Goal: Task Accomplishment & Management: Complete application form

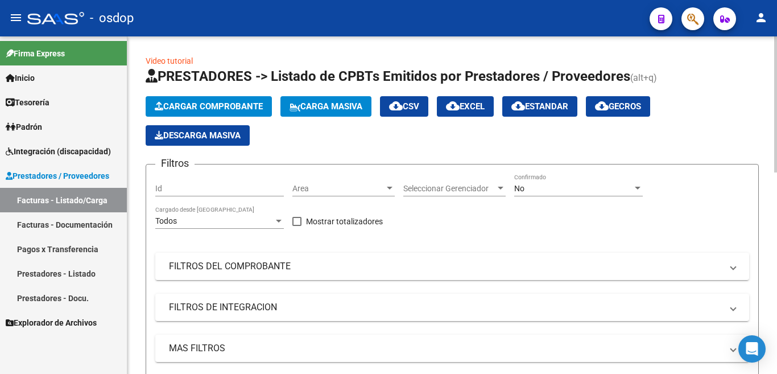
click at [214, 106] on span "Cargar Comprobante" at bounding box center [209, 106] width 108 height 10
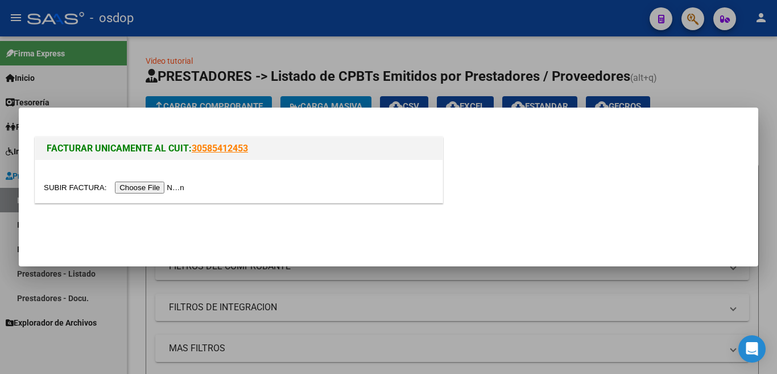
click at [158, 193] on input "file" at bounding box center [116, 187] width 144 height 12
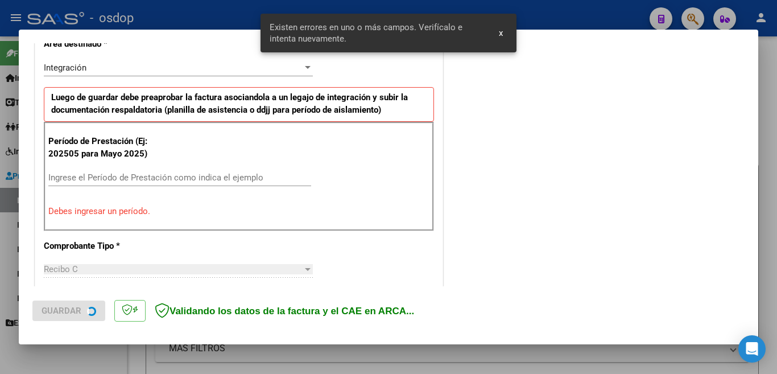
scroll to position [275, 0]
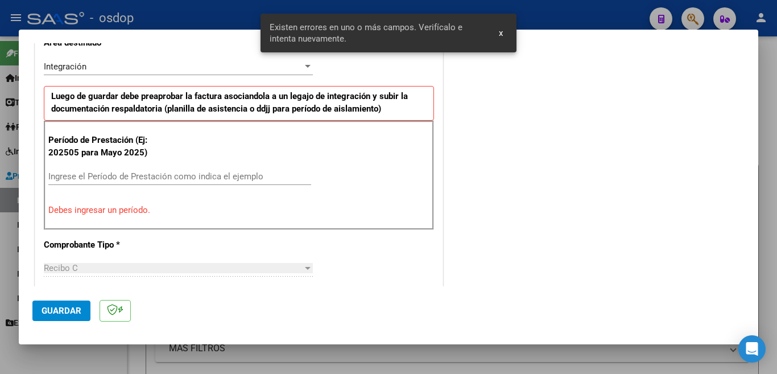
click at [196, 174] on input "Ingrese el Período de Prestación como indica el ejemplo" at bounding box center [179, 176] width 263 height 10
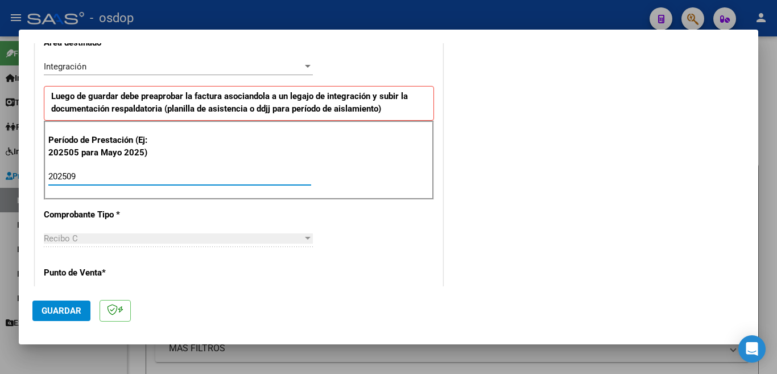
type input "202509"
click at [65, 319] on button "Guardar" at bounding box center [61, 310] width 58 height 20
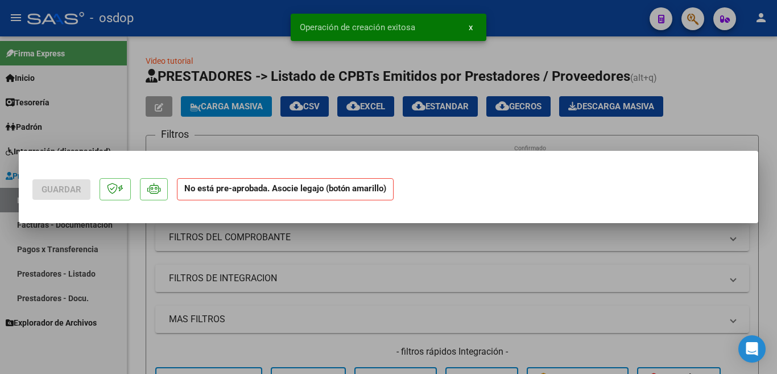
scroll to position [0, 0]
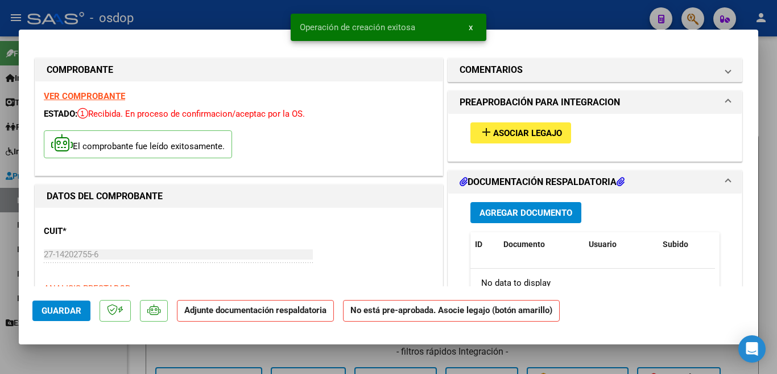
click at [473, 123] on button "add Asociar Legajo" at bounding box center [520, 132] width 101 height 21
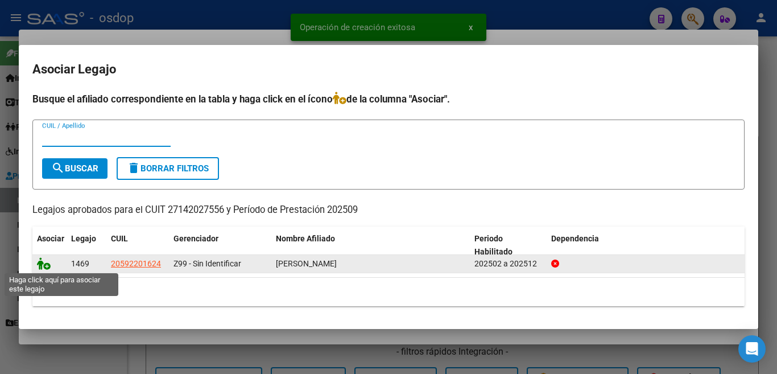
click at [43, 261] on icon at bounding box center [44, 263] width 14 height 13
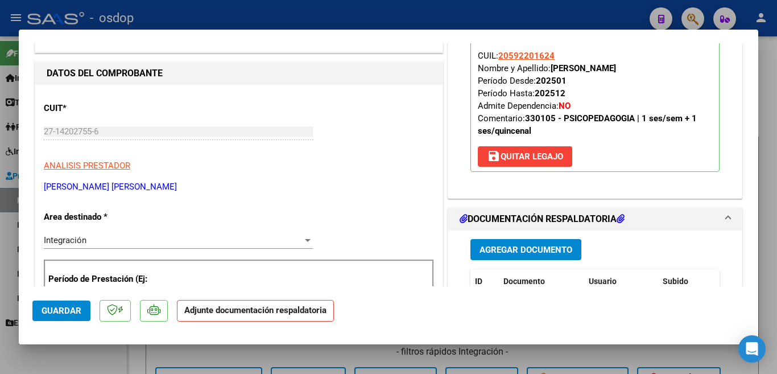
scroll to position [228, 0]
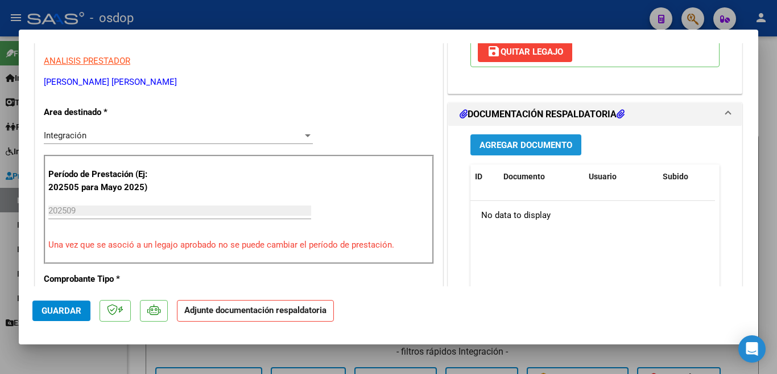
click at [509, 151] on button "Agregar Documento" at bounding box center [525, 144] width 111 height 21
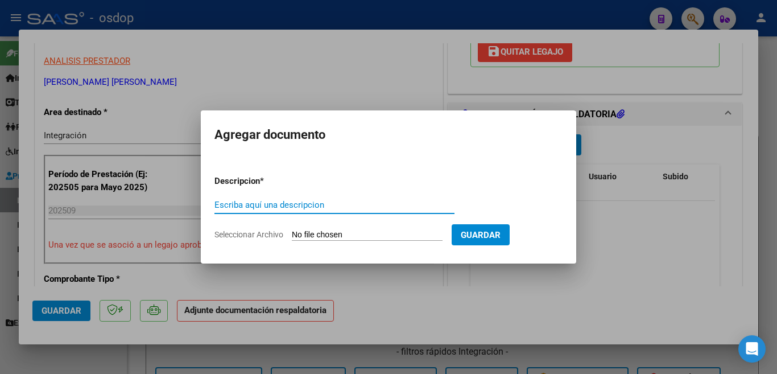
click at [317, 205] on input "Escriba aquí una descripcion" at bounding box center [334, 205] width 240 height 10
type input "planilla"
click at [312, 237] on input "Seleccionar Archivo" at bounding box center [367, 235] width 151 height 11
type input "C:\fakepath\[PERSON_NAME] ASIST.pdf"
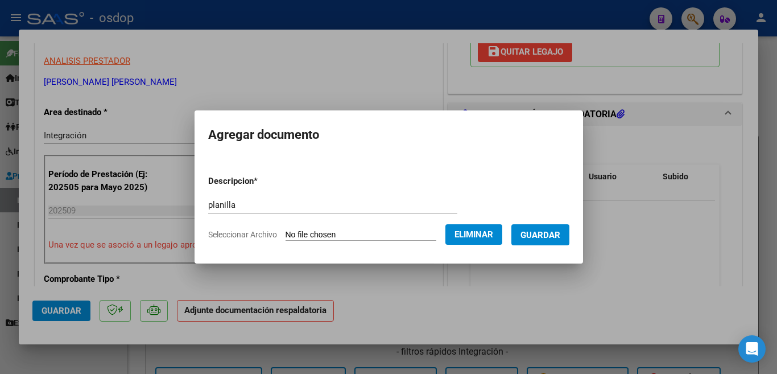
click at [526, 237] on button "Guardar" at bounding box center [540, 234] width 58 height 21
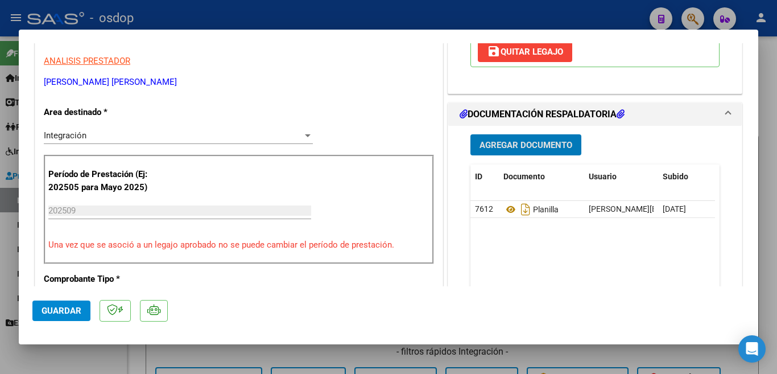
drag, startPoint x: 68, startPoint y: 305, endPoint x: 25, endPoint y: 282, distance: 49.1
click at [68, 306] on button "Guardar" at bounding box center [61, 310] width 58 height 20
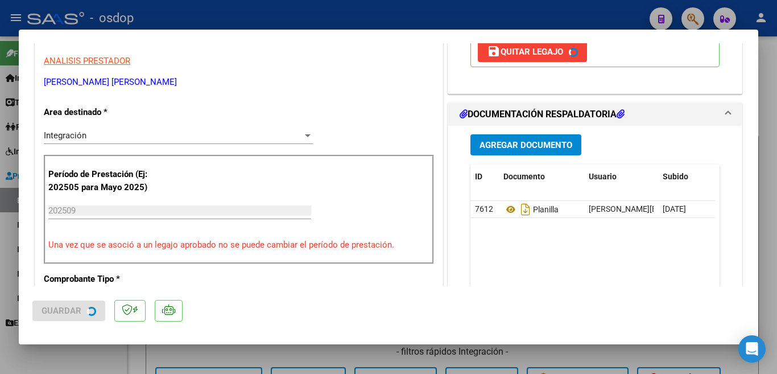
click at [0, 267] on div at bounding box center [388, 187] width 777 height 374
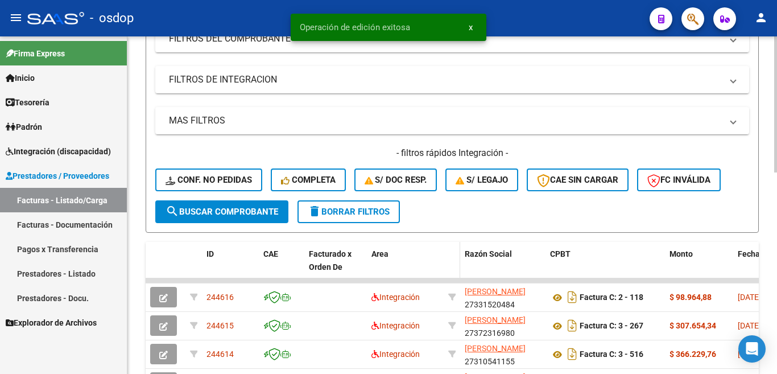
click at [596, 304] on div "Factura C: 2 - 118" at bounding box center [605, 297] width 110 height 18
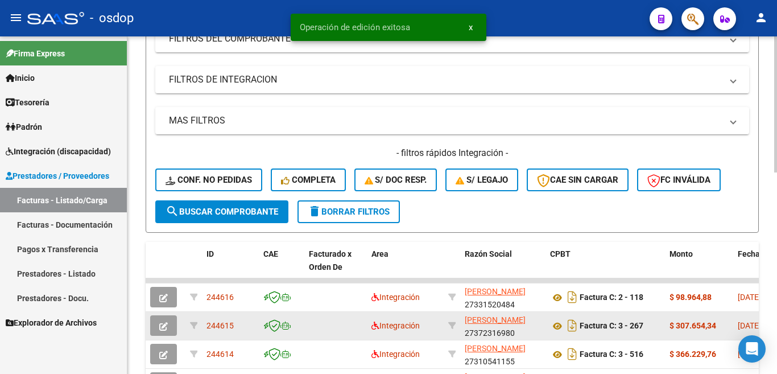
scroll to position [171, 0]
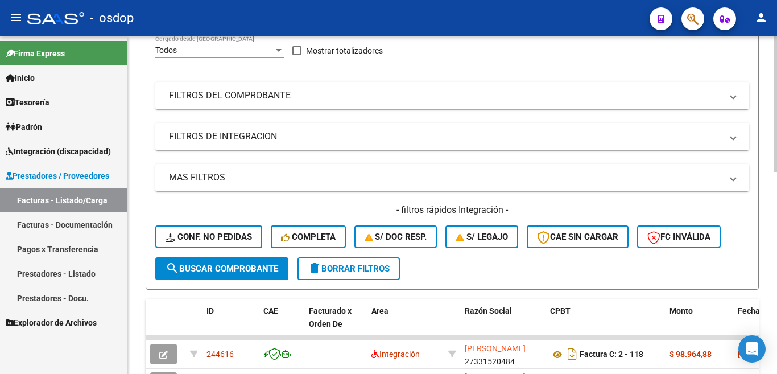
click at [630, 71] on div "Filtros Id Area Area Seleccionar Gerenciador Seleccionar Gerenciador No Confirm…" at bounding box center [452, 130] width 594 height 254
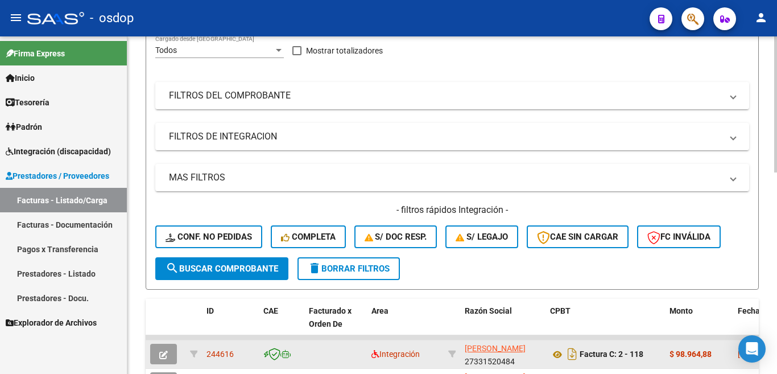
scroll to position [341, 0]
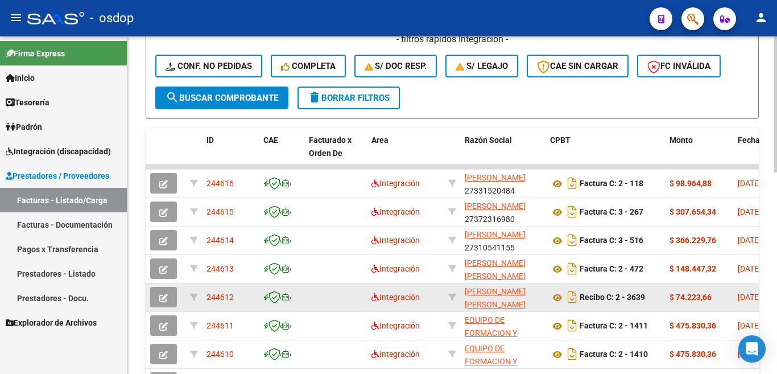
click at [212, 296] on span "244612" at bounding box center [220, 296] width 27 height 9
copy span "244612"
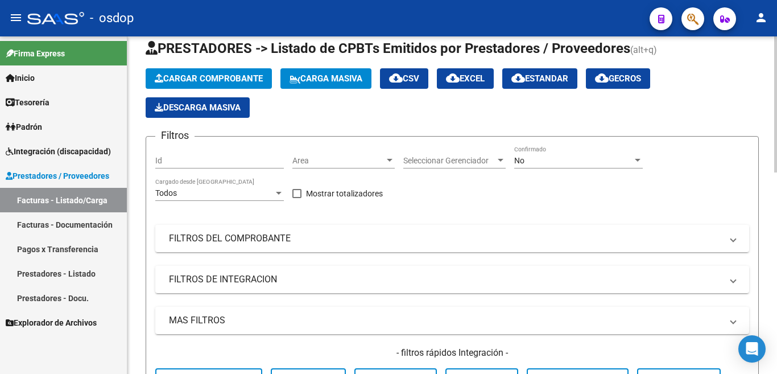
scroll to position [0, 0]
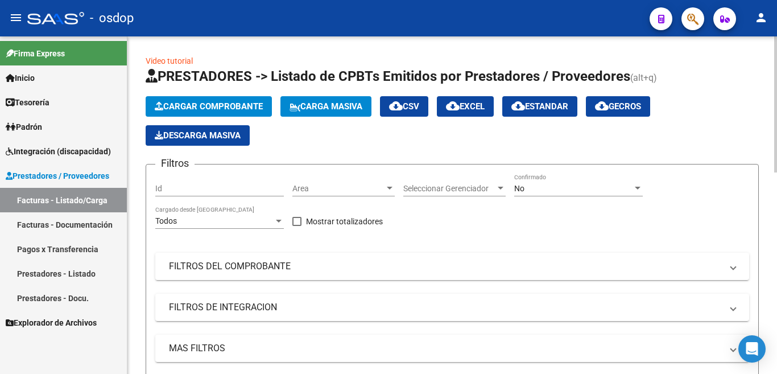
click at [208, 103] on span "Cargar Comprobante" at bounding box center [209, 106] width 108 height 10
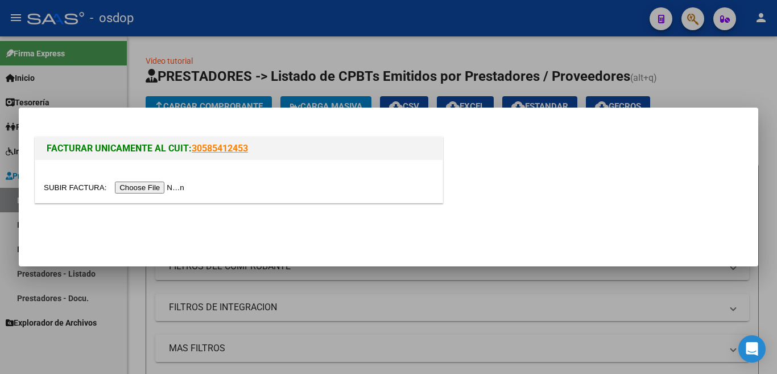
click at [179, 188] on input "file" at bounding box center [116, 187] width 144 height 12
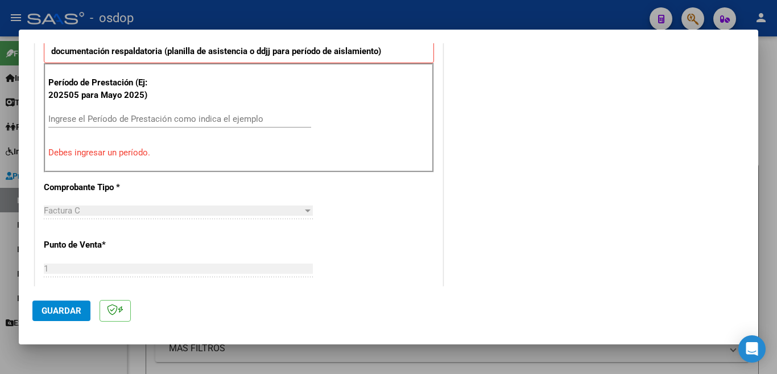
scroll to position [284, 0]
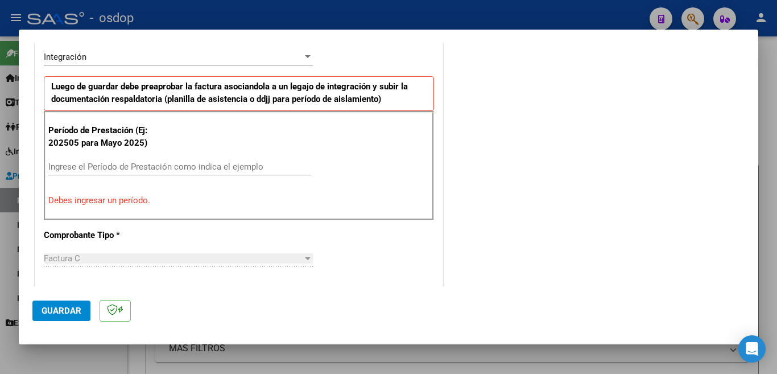
click at [166, 162] on input "Ingrese el Período de Prestación como indica el ejemplo" at bounding box center [179, 167] width 263 height 10
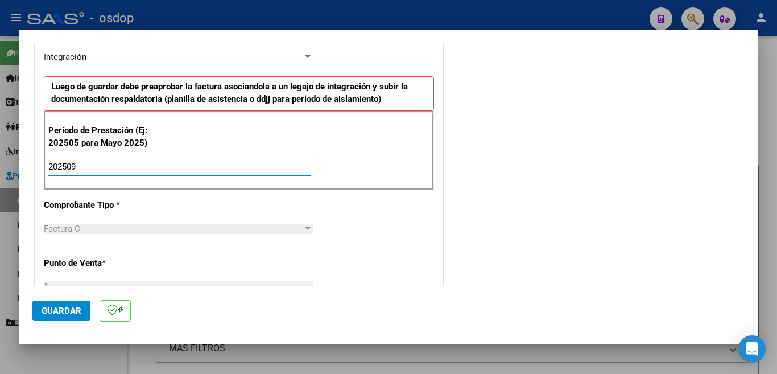
type input "202509"
click at [56, 313] on span "Guardar" at bounding box center [62, 311] width 40 height 10
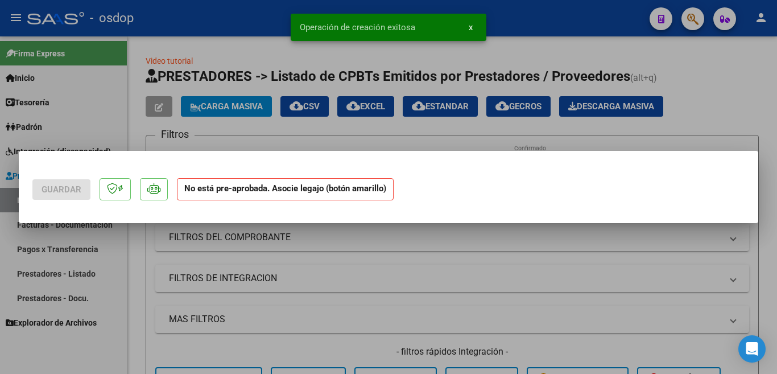
scroll to position [0, 0]
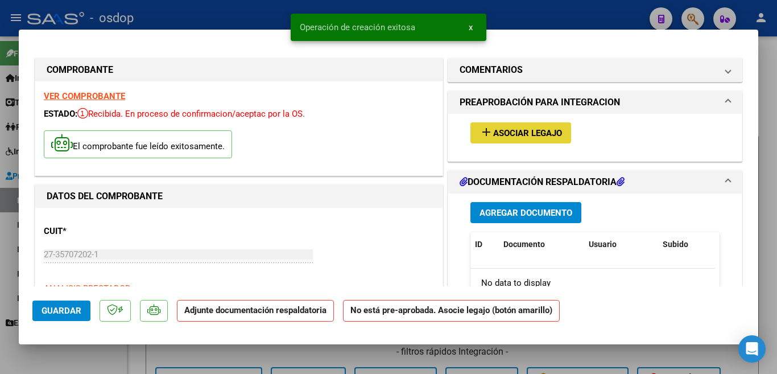
click at [529, 133] on span "Asociar Legajo" at bounding box center [527, 133] width 69 height 10
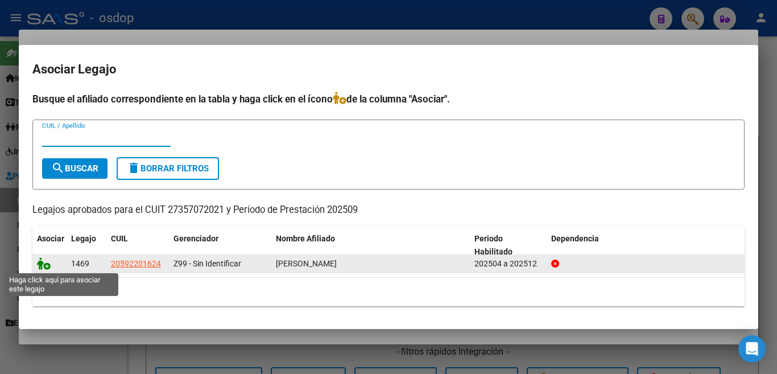
click at [42, 266] on icon at bounding box center [44, 263] width 14 height 13
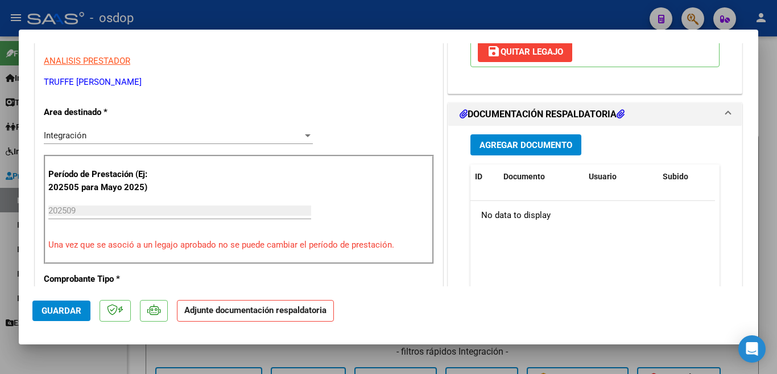
scroll to position [171, 0]
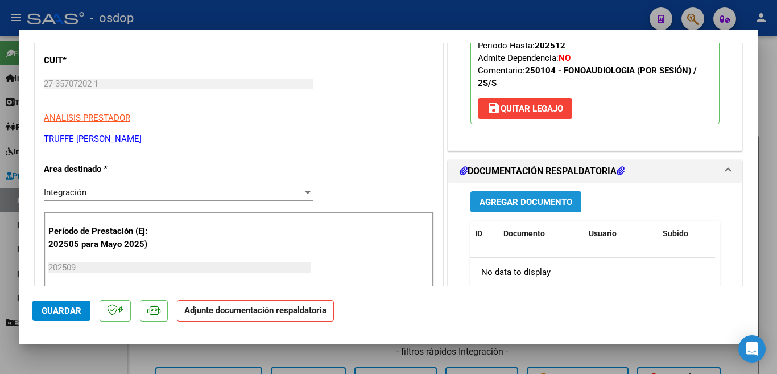
click at [534, 198] on span "Agregar Documento" at bounding box center [526, 202] width 93 height 10
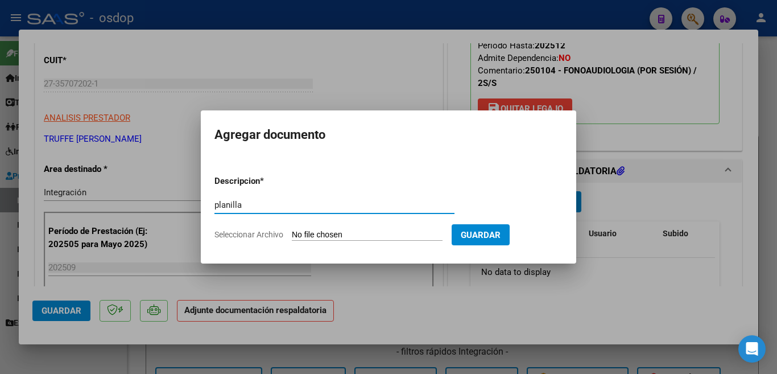
type input "planilla"
click at [359, 236] on input "Seleccionar Archivo" at bounding box center [367, 235] width 151 height 11
type input "C:\fakepath\Asis truffe.pdf"
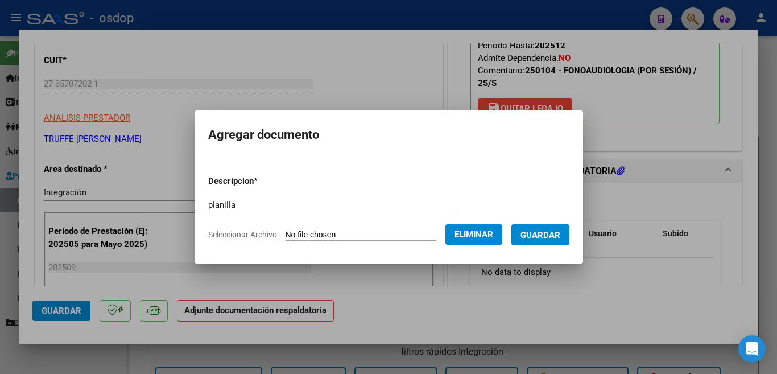
click at [540, 240] on span "Guardar" at bounding box center [541, 235] width 40 height 10
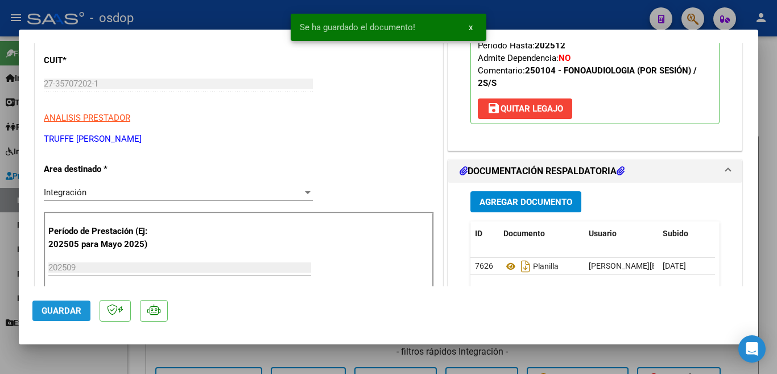
click at [77, 312] on span "Guardar" at bounding box center [62, 311] width 40 height 10
click at [0, 294] on div at bounding box center [388, 187] width 777 height 374
type input "$ 0,00"
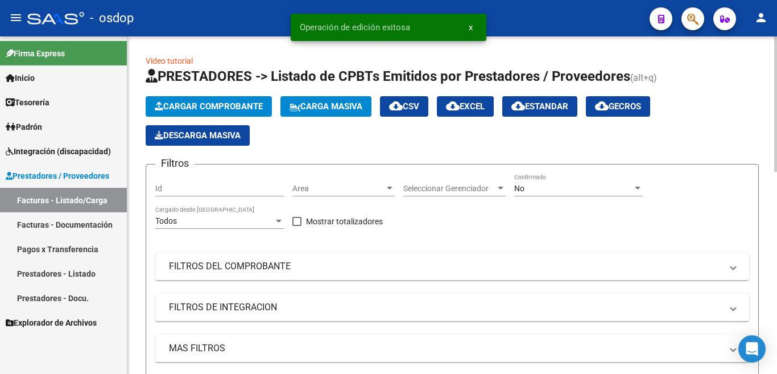
scroll to position [284, 0]
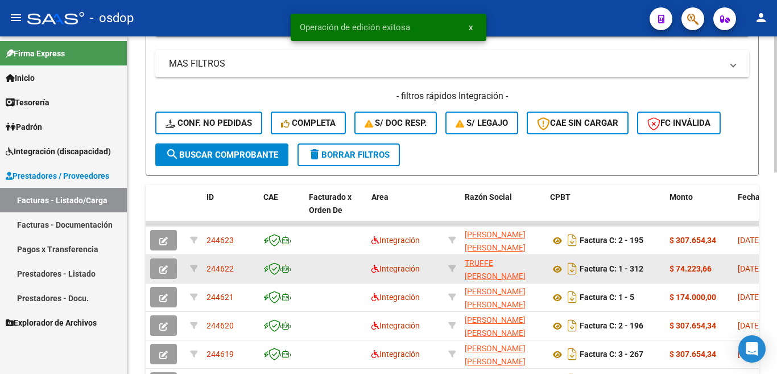
click at [226, 269] on span "244622" at bounding box center [220, 268] width 27 height 9
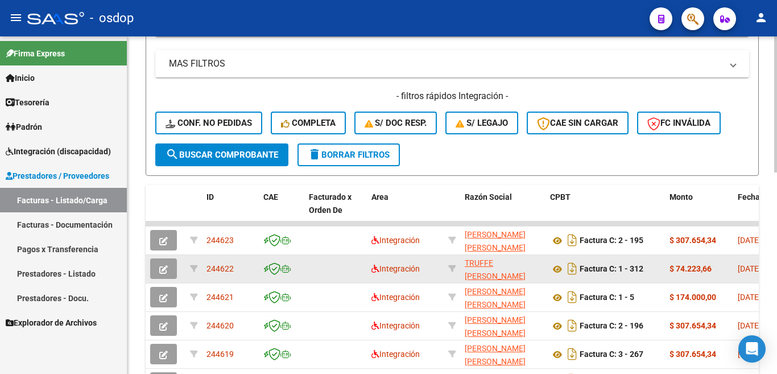
copy span "244622"
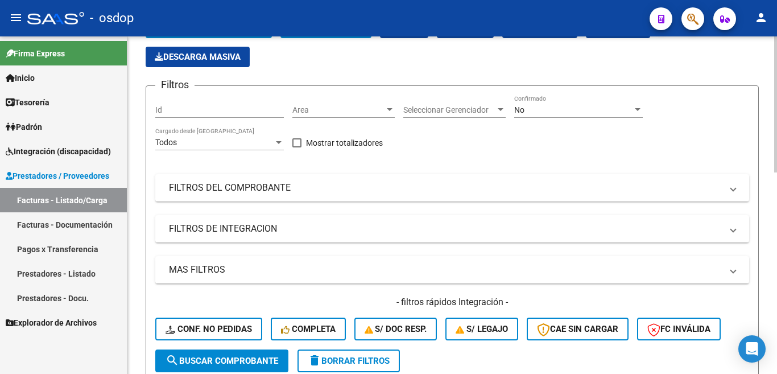
scroll to position [0, 0]
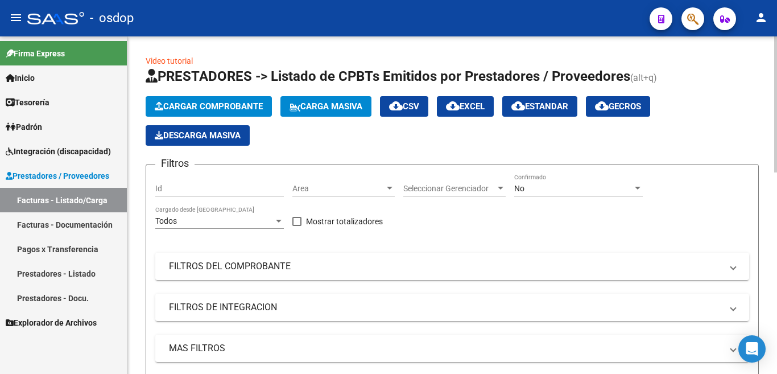
click at [220, 107] on span "Cargar Comprobante" at bounding box center [209, 106] width 108 height 10
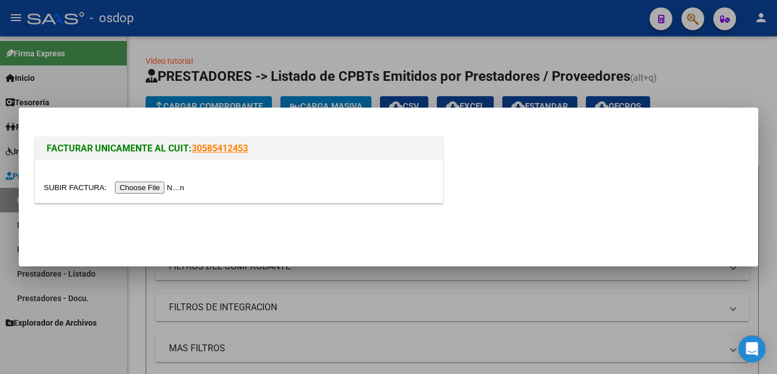
click at [180, 184] on input "file" at bounding box center [116, 187] width 144 height 12
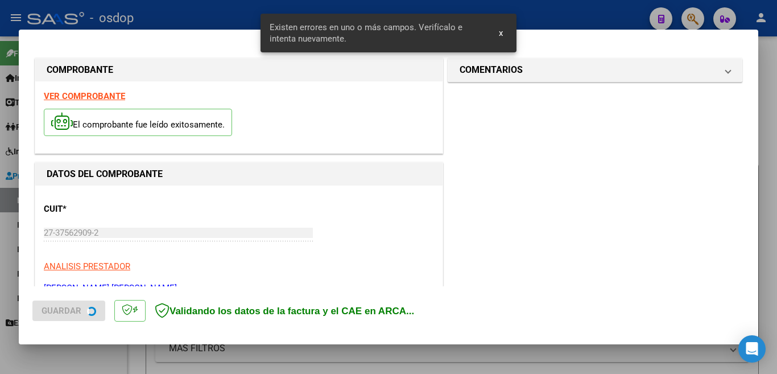
scroll to position [253, 0]
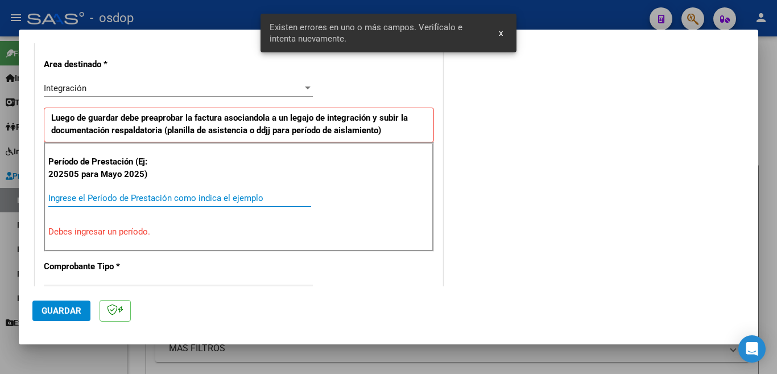
click at [136, 201] on input "Ingrese el Período de Prestación como indica el ejemplo" at bounding box center [179, 198] width 263 height 10
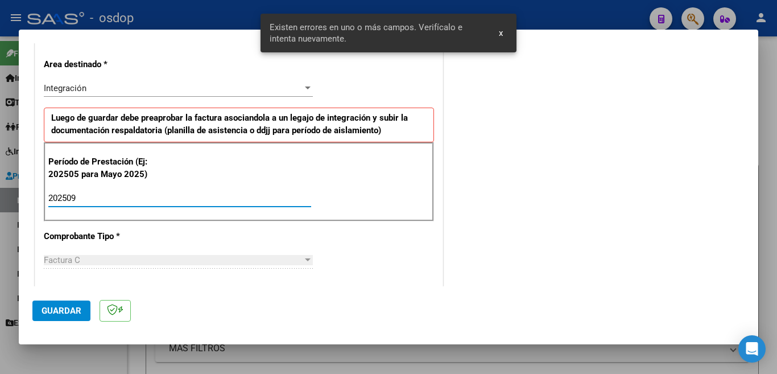
type input "202509"
click at [55, 307] on span "Guardar" at bounding box center [62, 311] width 40 height 10
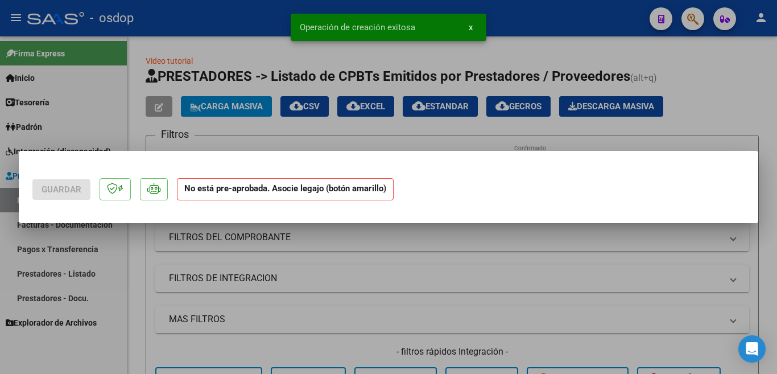
scroll to position [0, 0]
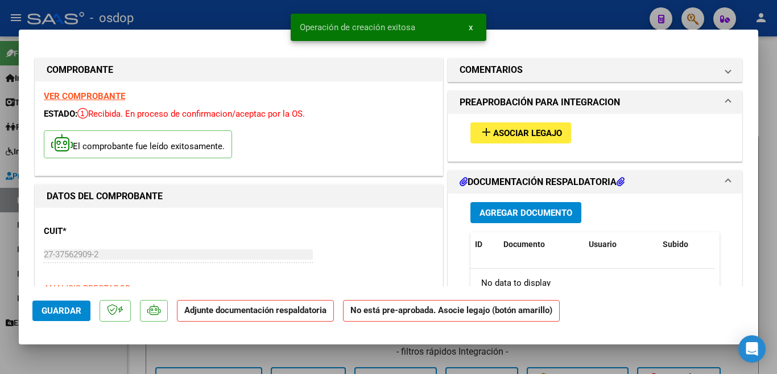
click at [527, 138] on span "Asociar Legajo" at bounding box center [527, 133] width 69 height 10
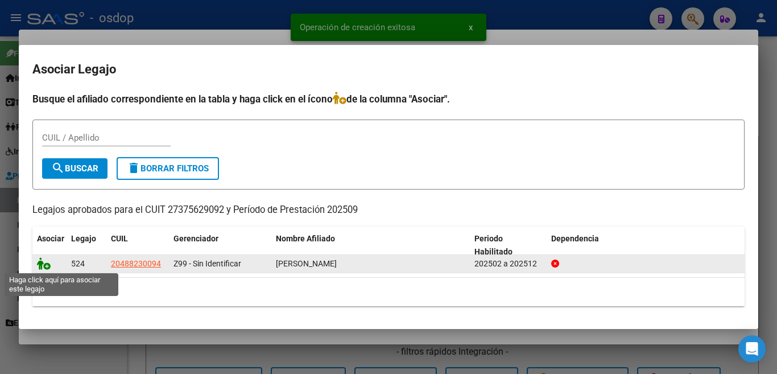
click at [43, 263] on icon at bounding box center [44, 263] width 14 height 13
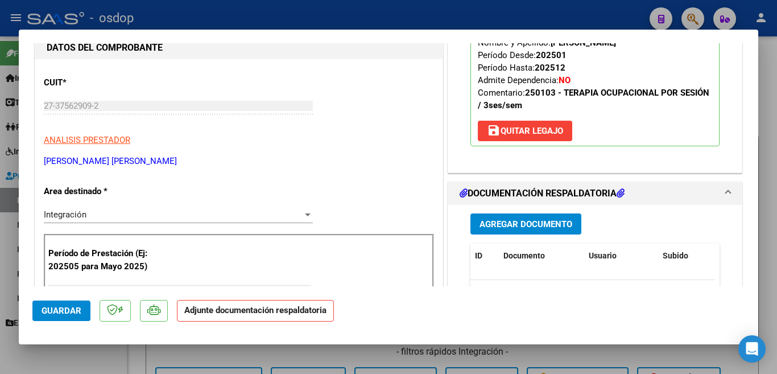
scroll to position [171, 0]
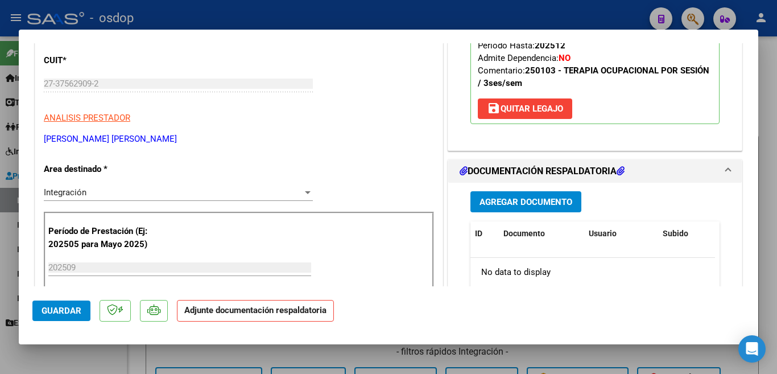
click at [484, 198] on span "Agregar Documento" at bounding box center [526, 202] width 93 height 10
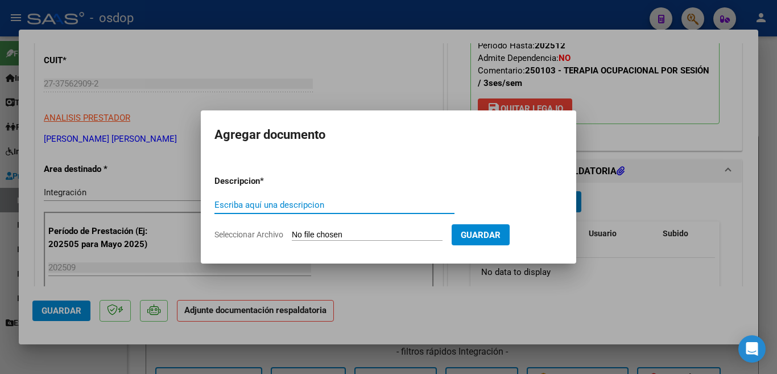
click at [327, 205] on input "Escriba aquí una descripcion" at bounding box center [334, 205] width 240 height 10
type input "planilla"
click at [319, 234] on input "Seleccionar Archivo" at bounding box center [367, 235] width 151 height 11
type input "C:\fakepath\Asistencia [DATE] [PERSON_NAME]pdf"
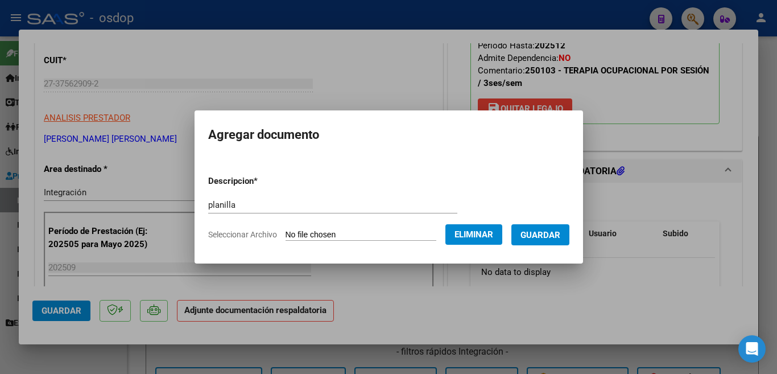
click at [531, 236] on span "Guardar" at bounding box center [541, 235] width 40 height 10
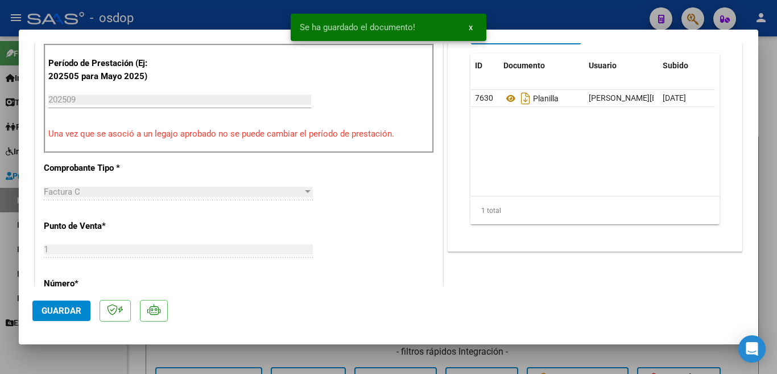
scroll to position [341, 0]
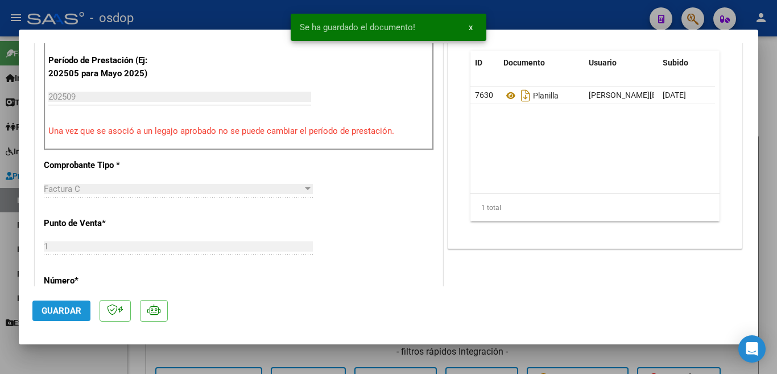
click at [84, 306] on button "Guardar" at bounding box center [61, 310] width 58 height 20
click at [57, 304] on button "Guardar" at bounding box center [61, 310] width 58 height 20
click at [0, 259] on div at bounding box center [388, 187] width 777 height 374
type input "$ 0,00"
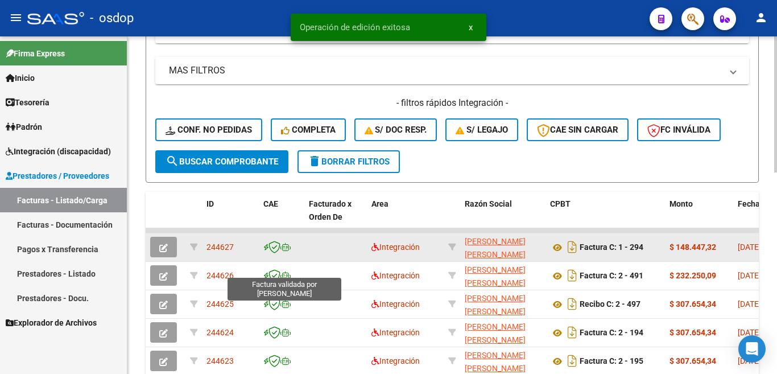
scroll to position [284, 0]
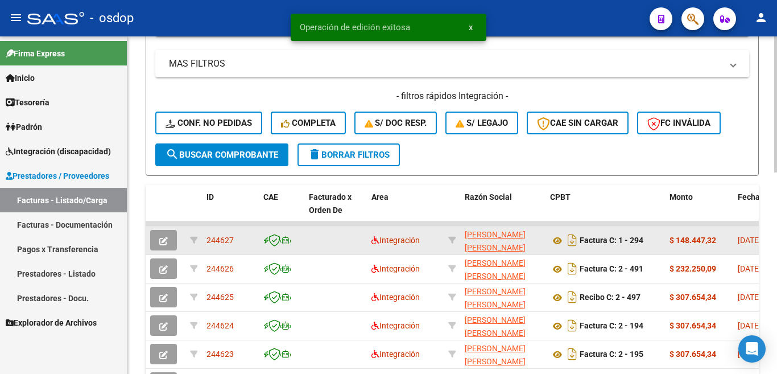
click at [219, 239] on span "244627" at bounding box center [220, 240] width 27 height 9
click at [218, 240] on span "244627" at bounding box center [220, 240] width 27 height 9
copy span "244627"
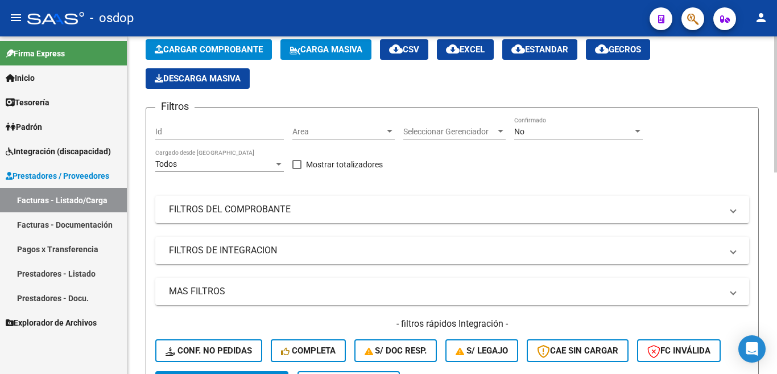
scroll to position [0, 0]
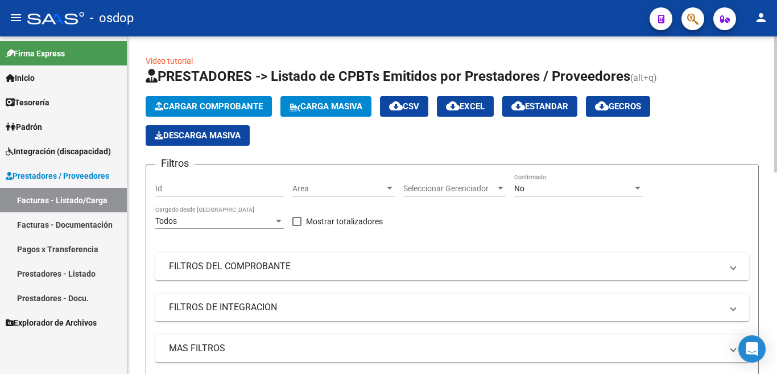
click at [207, 113] on button "Cargar Comprobante" at bounding box center [209, 106] width 126 height 20
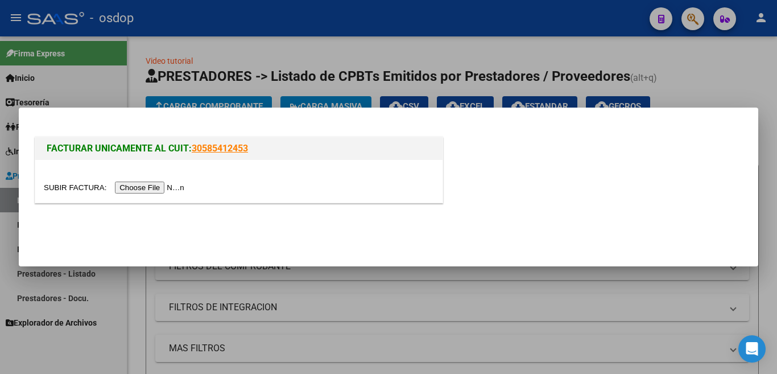
click at [160, 188] on input "file" at bounding box center [116, 187] width 144 height 12
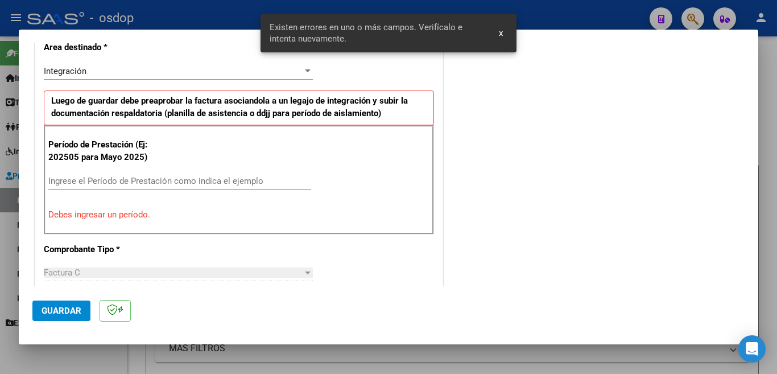
scroll to position [275, 0]
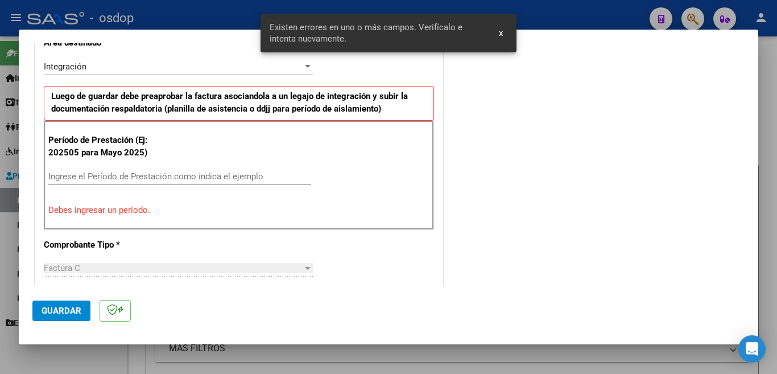
click at [169, 171] on input "Ingrese el Período de Prestación como indica el ejemplo" at bounding box center [179, 176] width 263 height 10
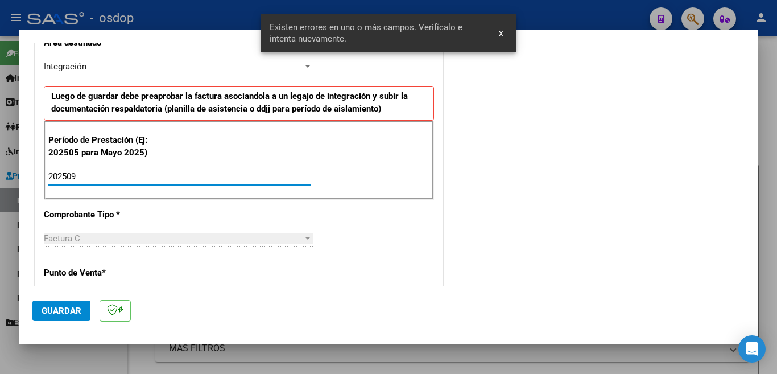
type input "202509"
click at [80, 309] on span "Guardar" at bounding box center [62, 311] width 40 height 10
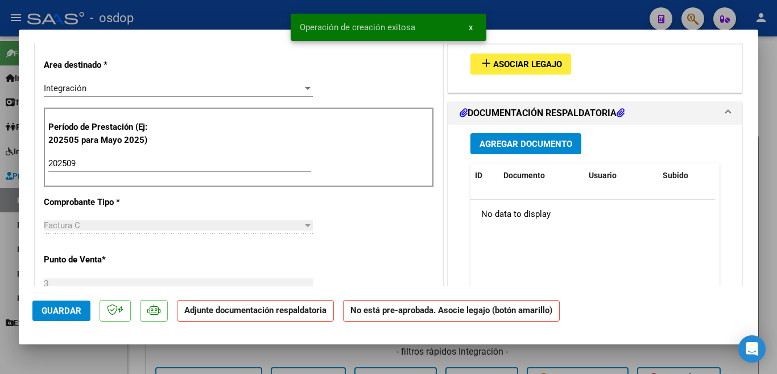
scroll to position [0, 0]
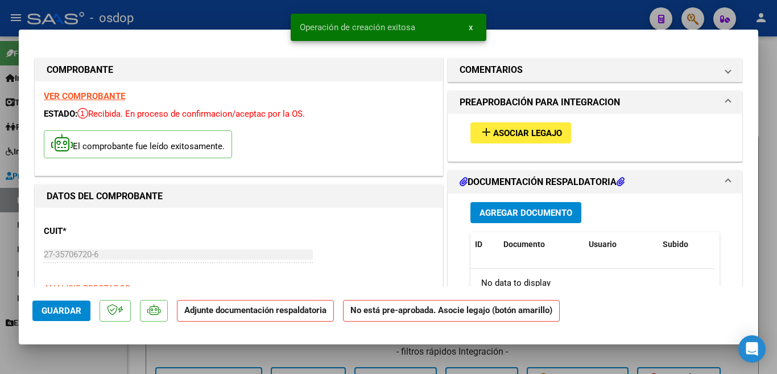
click at [539, 131] on span "Asociar Legajo" at bounding box center [527, 133] width 69 height 10
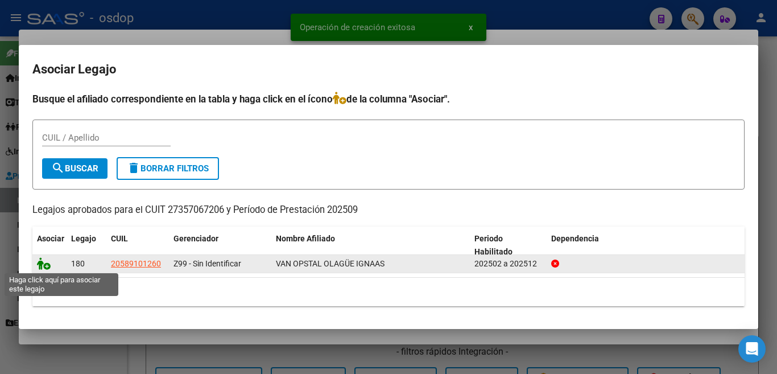
click at [38, 263] on icon at bounding box center [44, 263] width 14 height 13
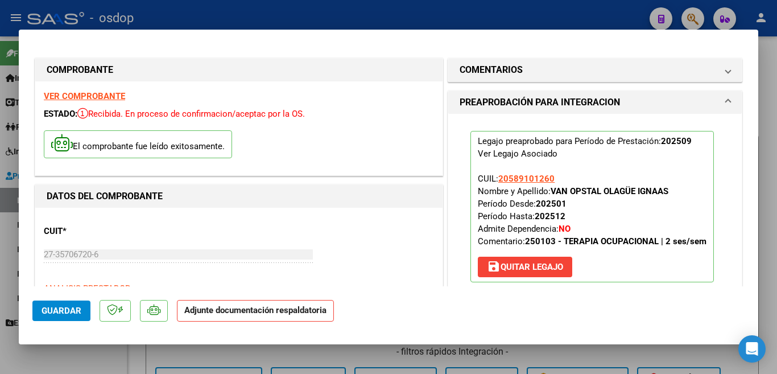
scroll to position [114, 0]
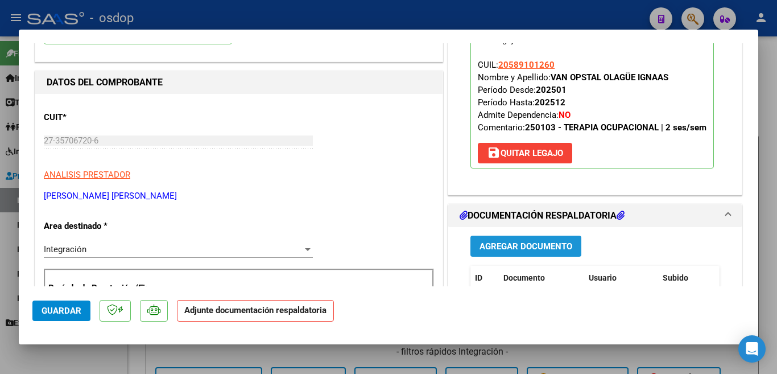
click at [510, 251] on span "Agregar Documento" at bounding box center [526, 246] width 93 height 10
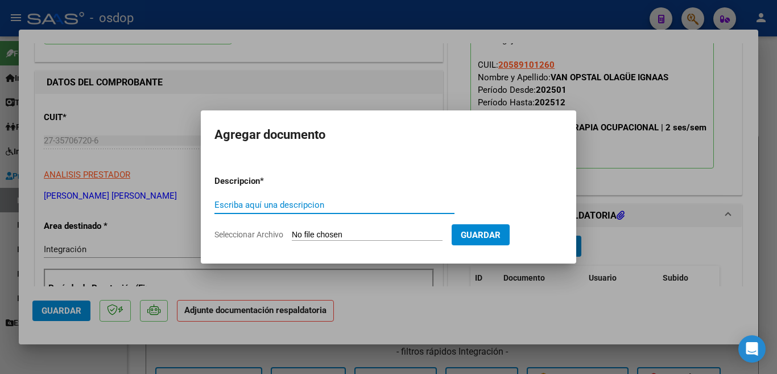
click at [300, 232] on input "Seleccionar Archivo" at bounding box center [367, 235] width 151 height 11
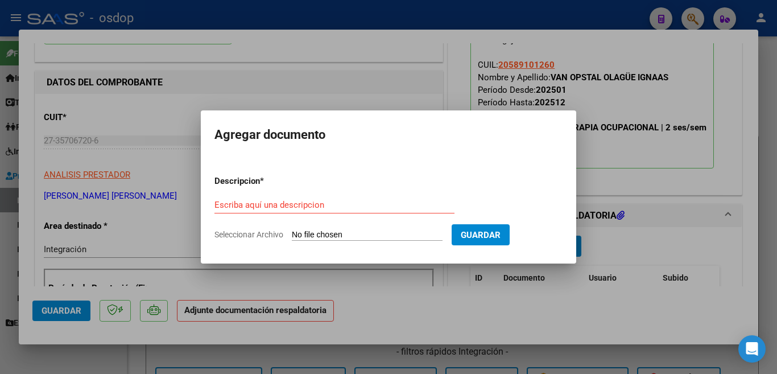
type input "C:\fakepath\Adobe Scan [DATE] (1).pdf"
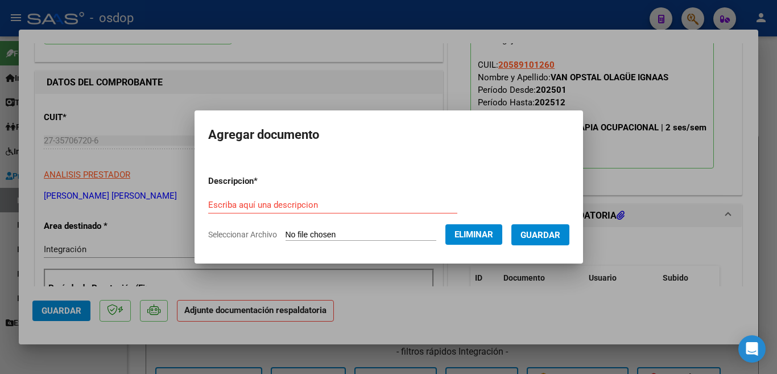
click at [324, 195] on form "Descripcion * Escriba aquí una descripcion Seleccionar Archivo Eliminar Guardar" at bounding box center [388, 207] width 361 height 83
click at [323, 200] on input "Escriba aquí una descripcion" at bounding box center [332, 205] width 249 height 10
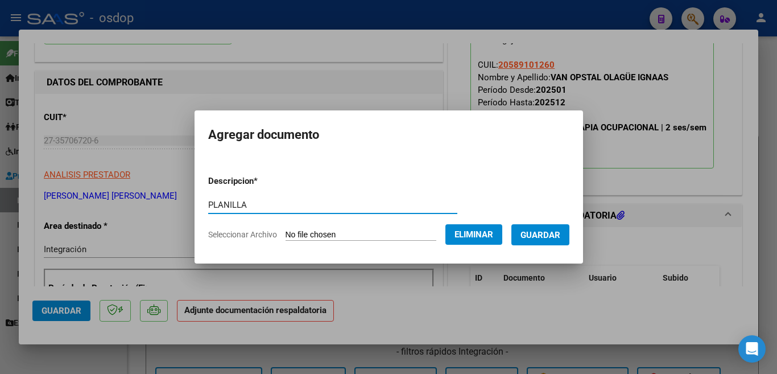
type input "PLANILLA"
click at [548, 234] on span "Guardar" at bounding box center [541, 235] width 40 height 10
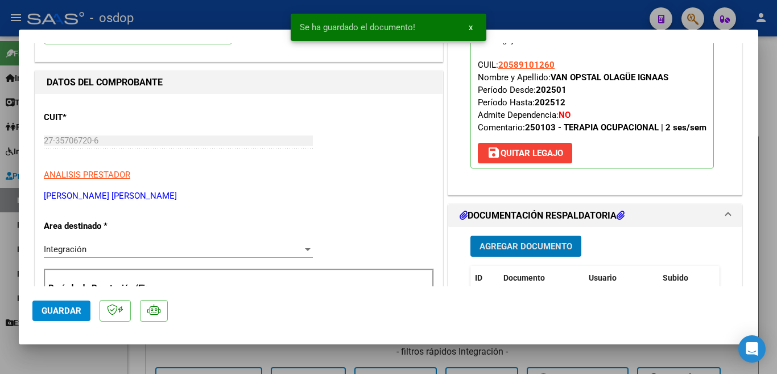
click at [45, 309] on span "Guardar" at bounding box center [62, 311] width 40 height 10
click at [0, 216] on div at bounding box center [388, 187] width 777 height 374
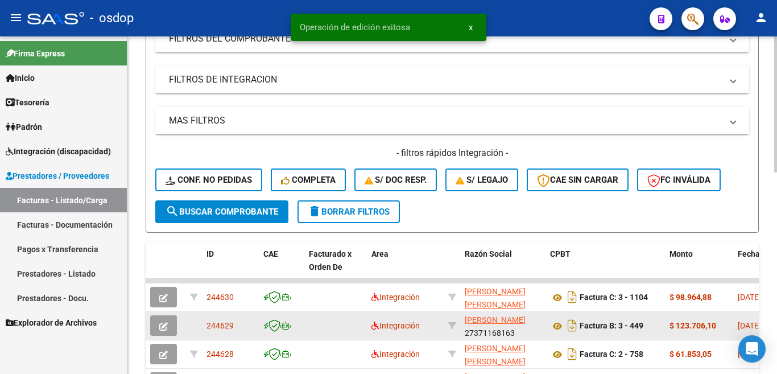
scroll to position [341, 0]
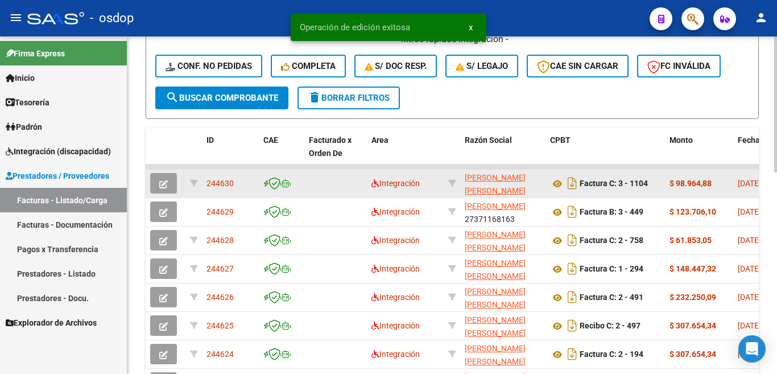
click at [212, 185] on span "244630" at bounding box center [220, 183] width 27 height 9
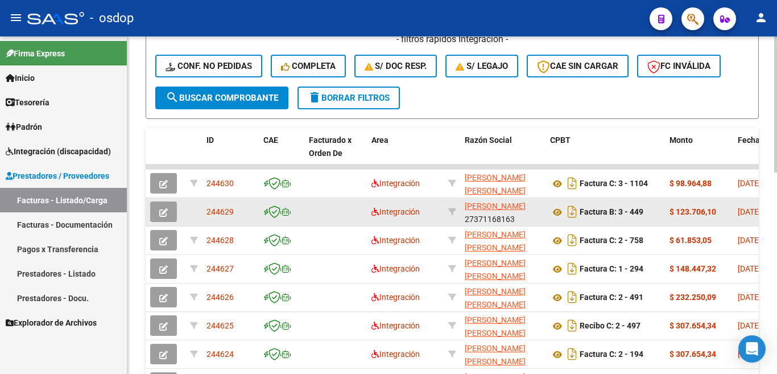
copy span "244630"
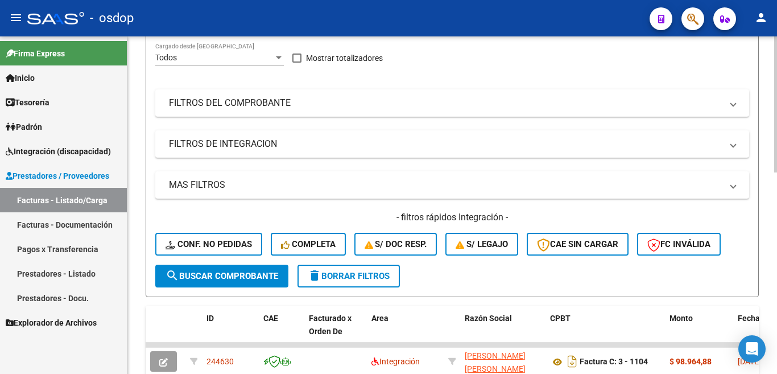
scroll to position [0, 0]
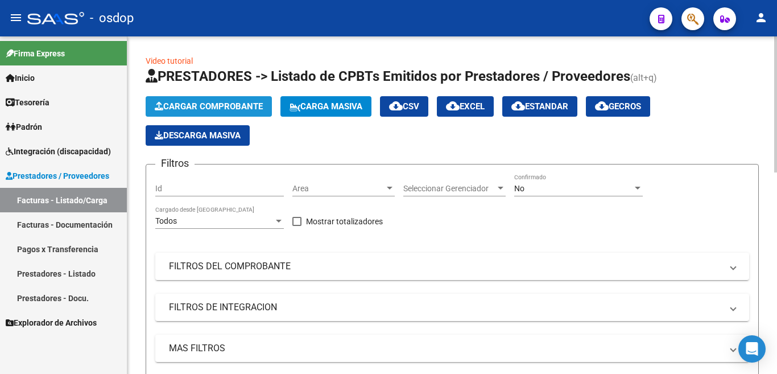
click at [228, 112] on button "Cargar Comprobante" at bounding box center [209, 106] width 126 height 20
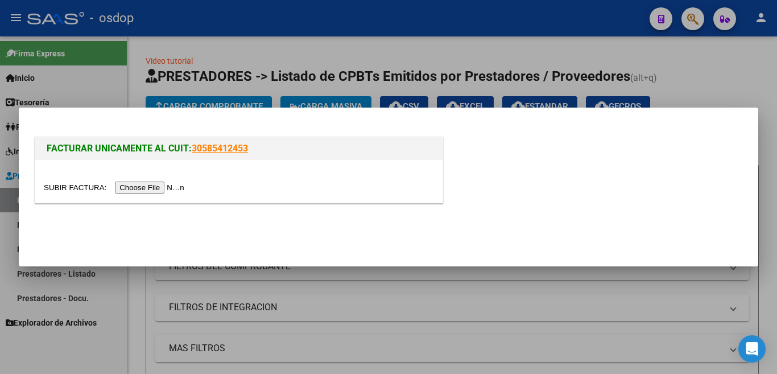
click at [179, 181] on div at bounding box center [239, 187] width 390 height 13
click at [178, 183] on input "file" at bounding box center [116, 187] width 144 height 12
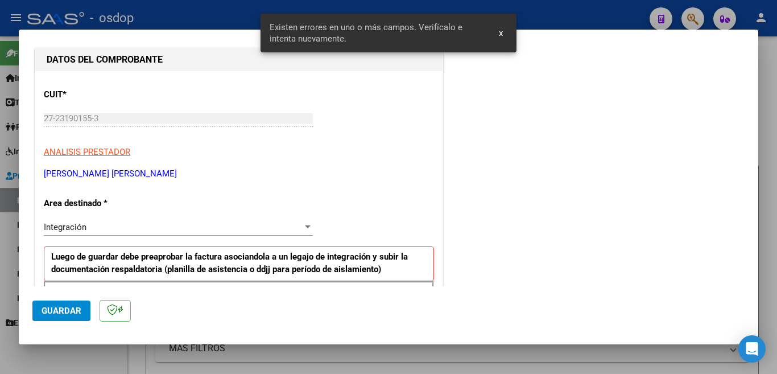
scroll to position [228, 0]
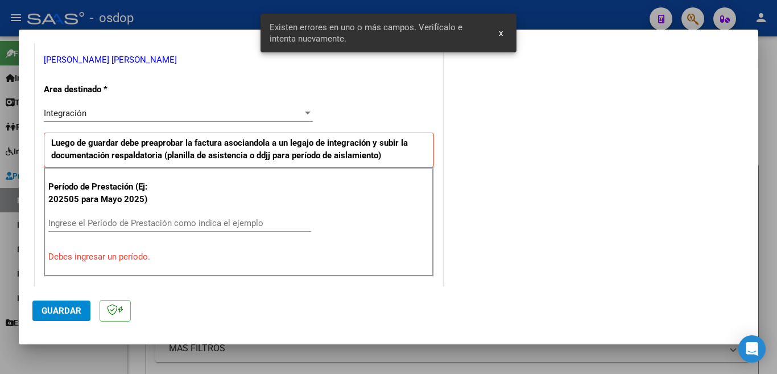
click at [160, 222] on input "Ingrese el Período de Prestación como indica el ejemplo" at bounding box center [179, 223] width 263 height 10
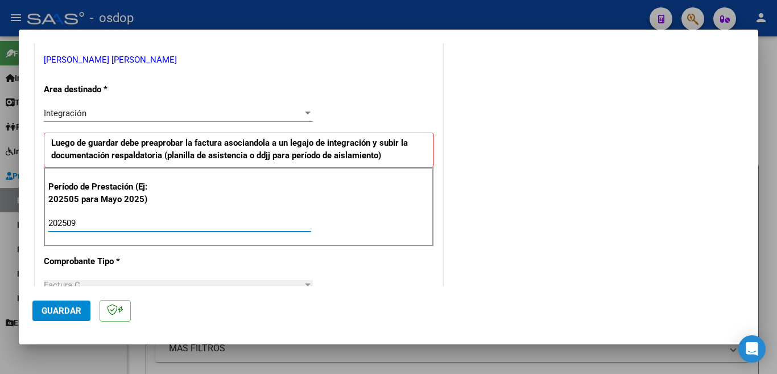
type input "202509"
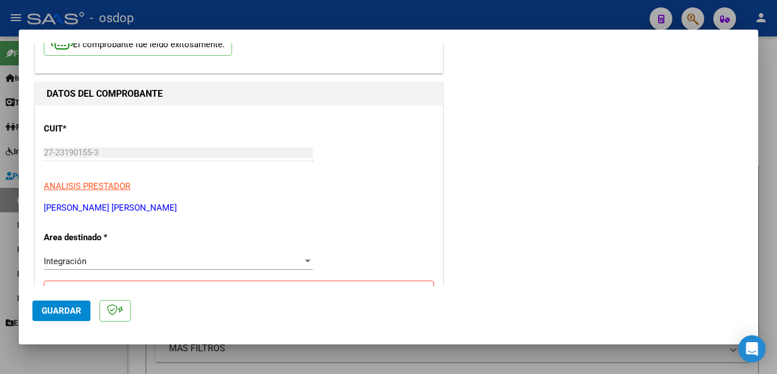
scroll to position [0, 0]
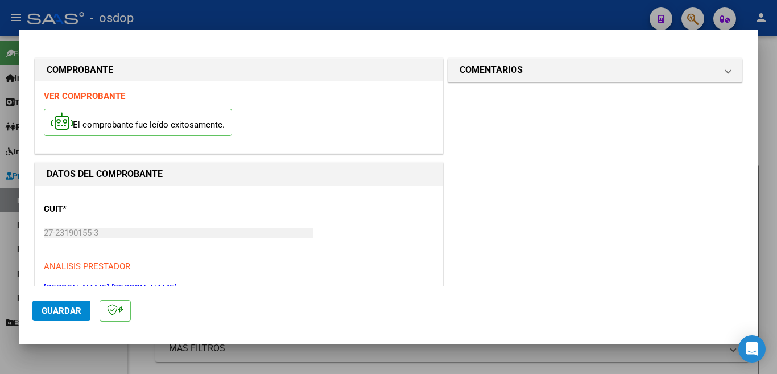
click at [56, 304] on button "Guardar" at bounding box center [61, 310] width 58 height 20
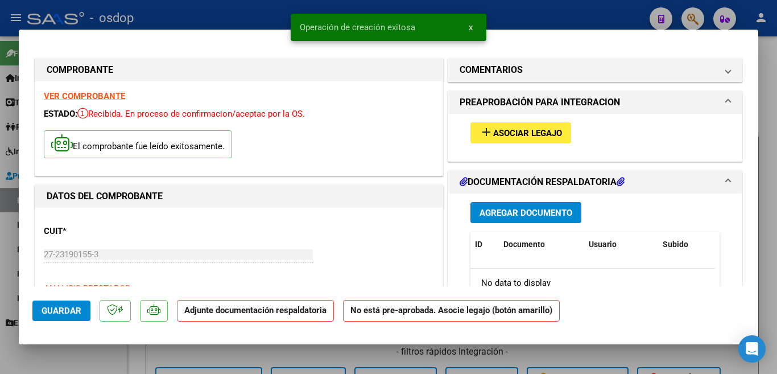
click at [471, 139] on button "add Asociar Legajo" at bounding box center [520, 132] width 101 height 21
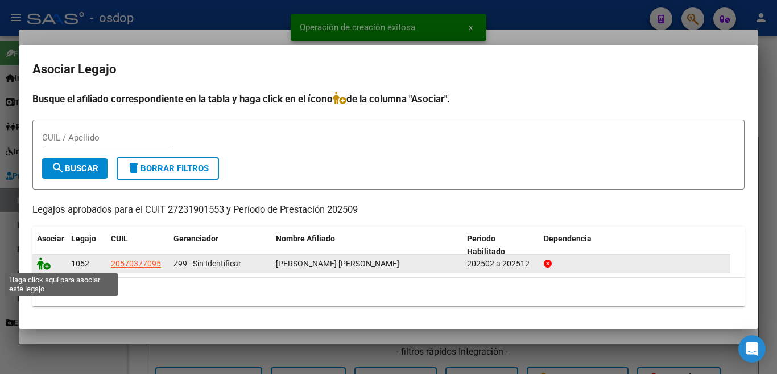
click at [47, 265] on icon at bounding box center [44, 263] width 14 height 13
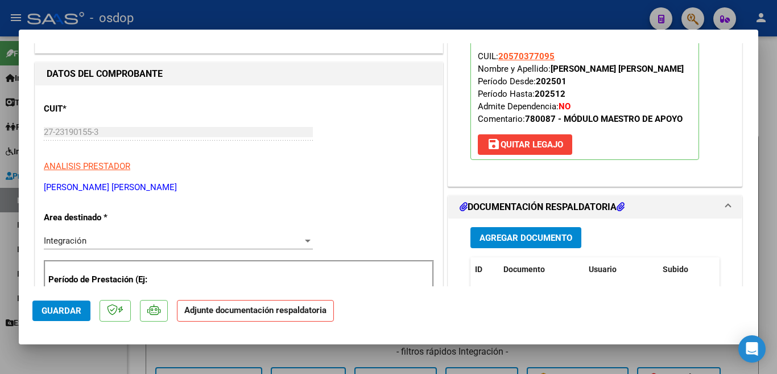
scroll to position [228, 0]
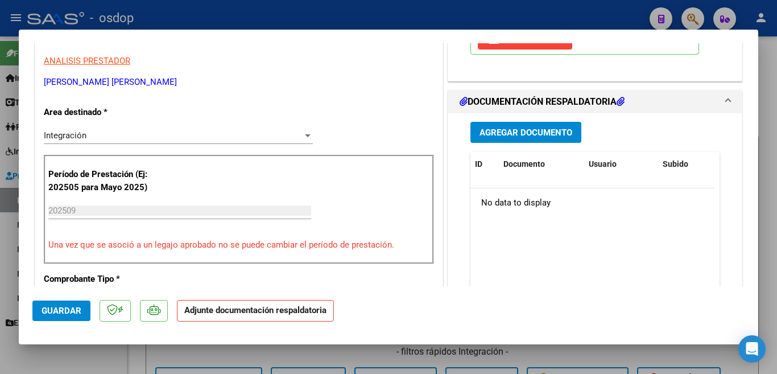
click at [533, 136] on span "Agregar Documento" at bounding box center [526, 132] width 93 height 10
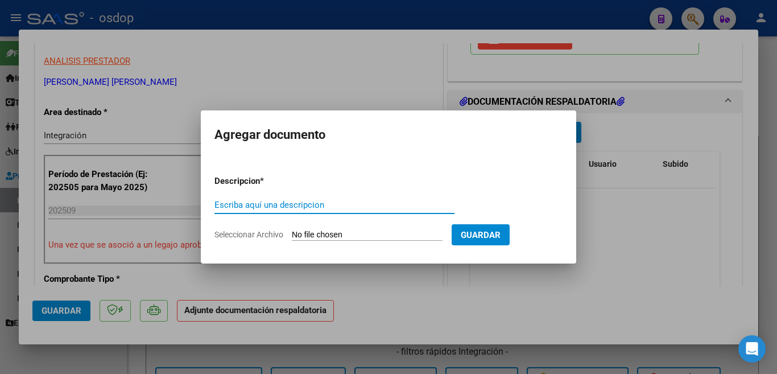
click at [381, 208] on input "Escriba aquí una descripcion" at bounding box center [334, 205] width 240 height 10
type input "PLANIILLA"
click at [404, 233] on input "Seleccionar Archivo" at bounding box center [367, 235] width 151 height 11
type input "C:\fakepath\asistencia [PERSON_NAME] sep.pdf"
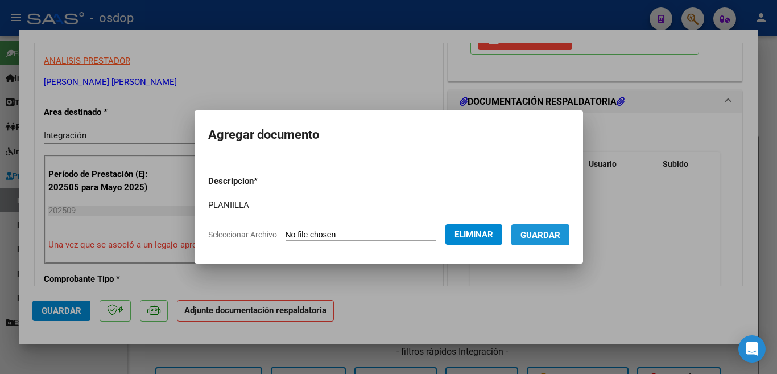
click at [546, 242] on button "Guardar" at bounding box center [540, 234] width 58 height 21
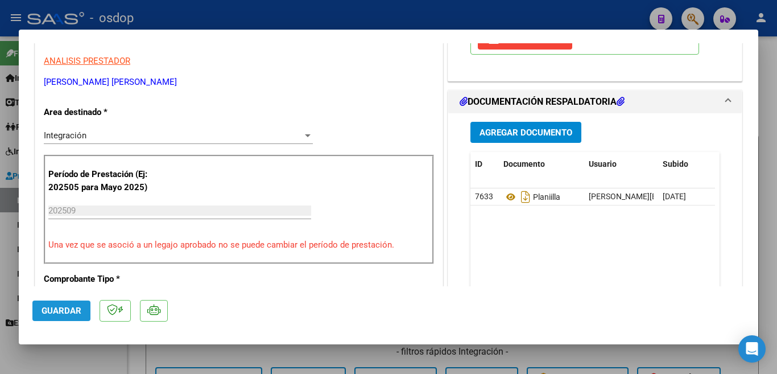
click at [73, 313] on span "Guardar" at bounding box center [62, 311] width 40 height 10
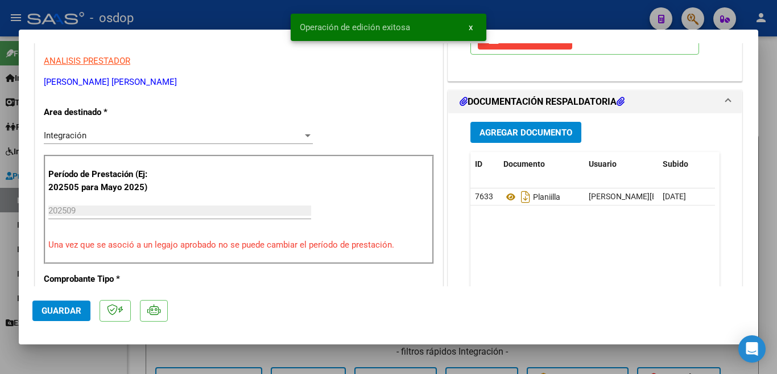
click at [0, 229] on div at bounding box center [388, 187] width 777 height 374
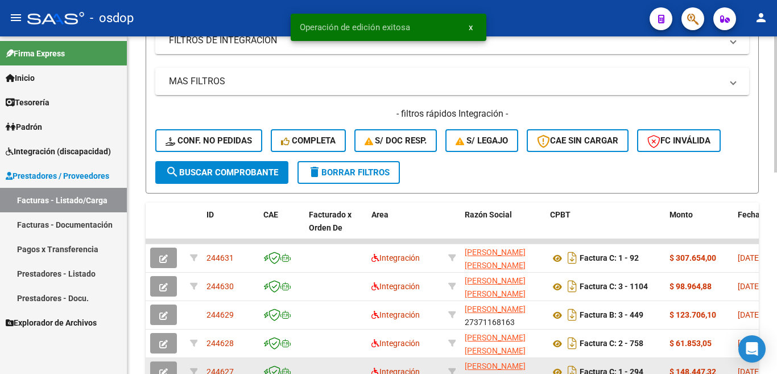
scroll to position [341, 0]
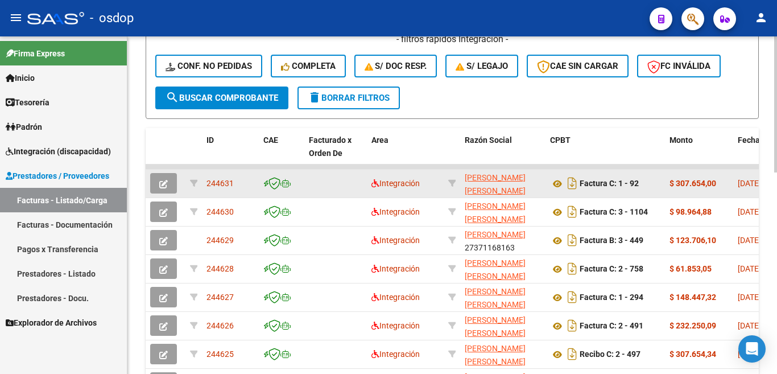
click at [211, 185] on span "244631" at bounding box center [220, 183] width 27 height 9
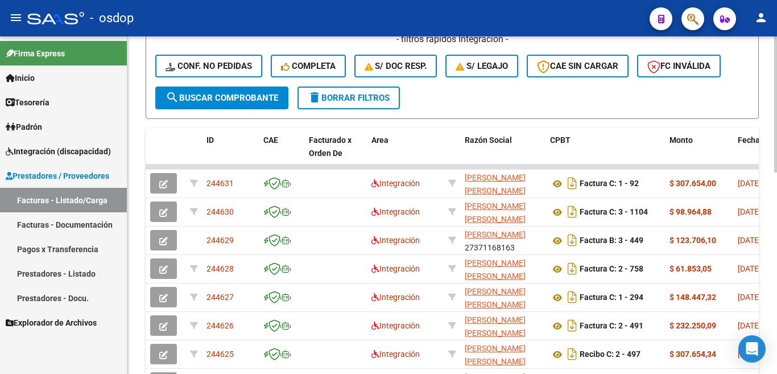
copy span "244631"
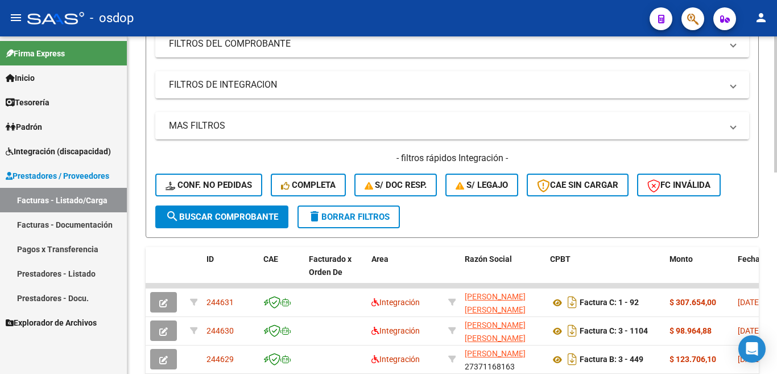
scroll to position [0, 0]
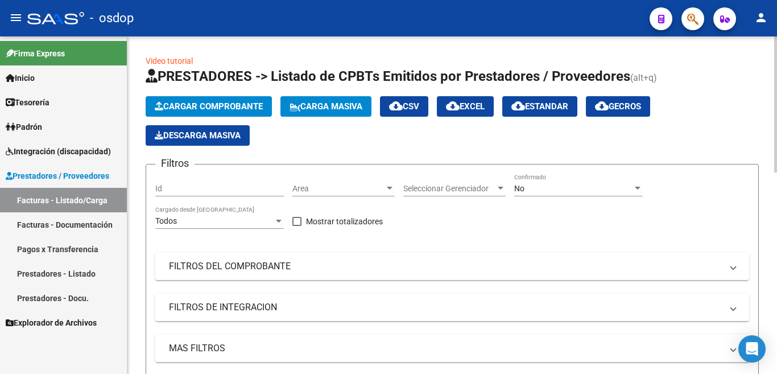
click at [234, 102] on span "Cargar Comprobante" at bounding box center [209, 106] width 108 height 10
click at [205, 102] on span "Cargar Comprobante" at bounding box center [209, 106] width 108 height 10
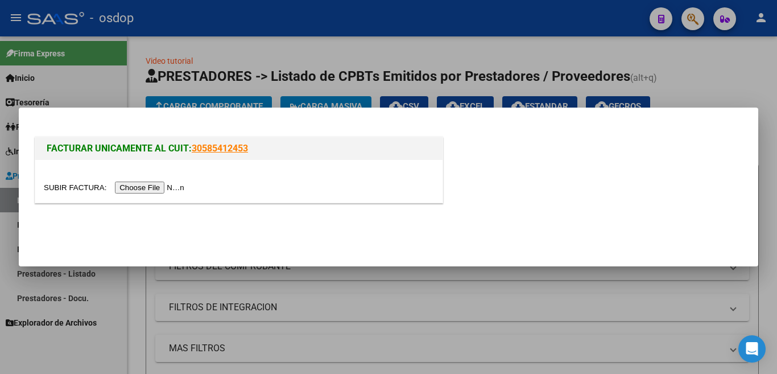
click at [185, 181] on div at bounding box center [239, 187] width 390 height 13
click at [184, 184] on input "file" at bounding box center [116, 187] width 144 height 12
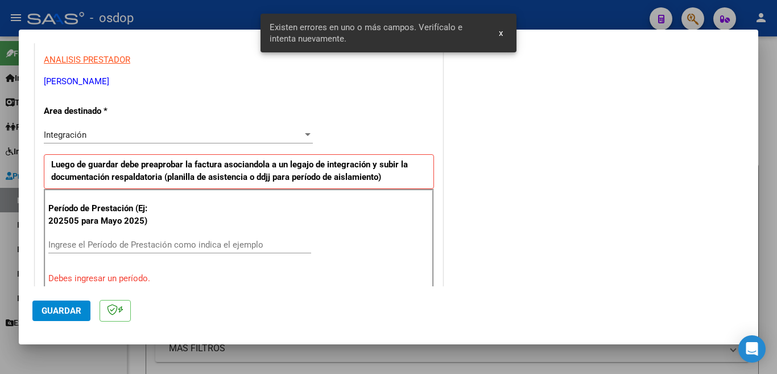
scroll to position [228, 0]
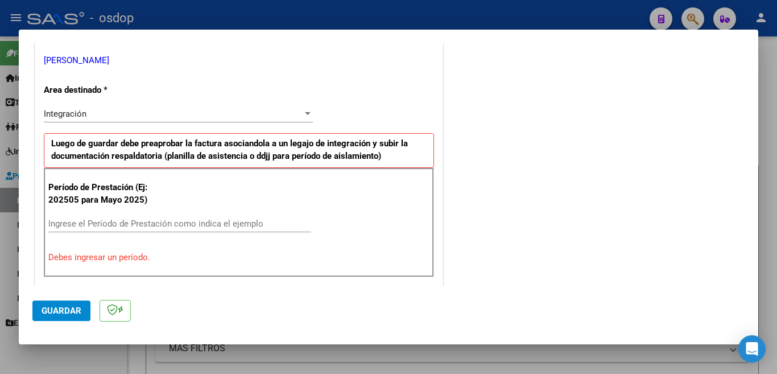
click at [170, 220] on input "Ingrese el Período de Prestación como indica el ejemplo" at bounding box center [179, 223] width 263 height 10
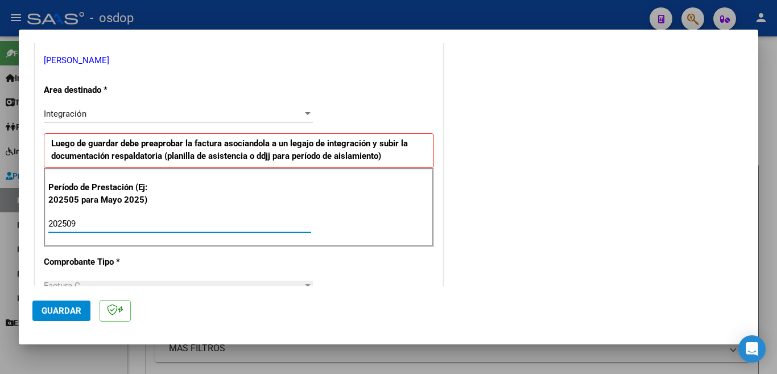
type input "202509"
click at [84, 312] on button "Guardar" at bounding box center [61, 310] width 58 height 20
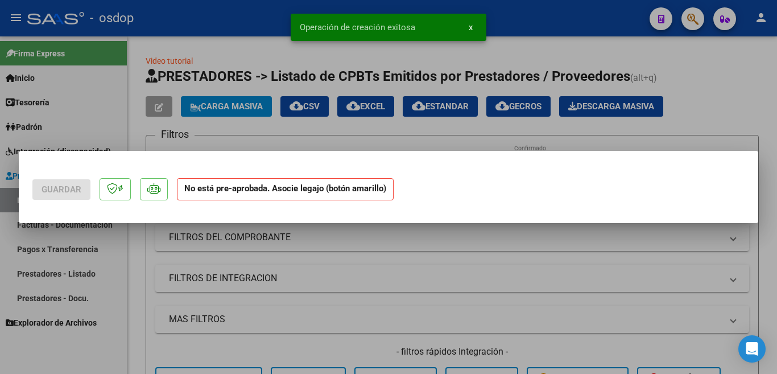
scroll to position [0, 0]
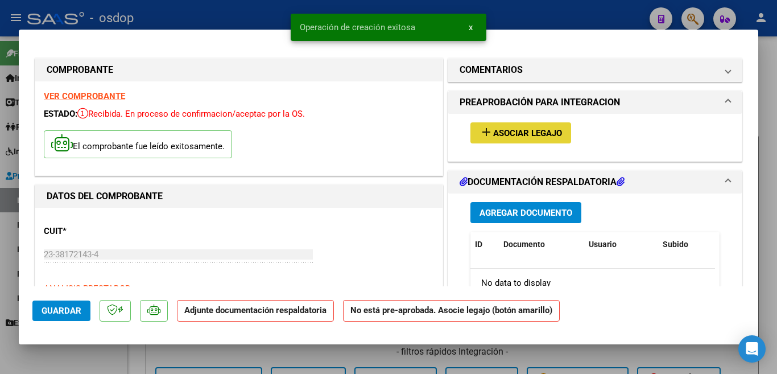
click at [495, 135] on span "Asociar Legajo" at bounding box center [527, 133] width 69 height 10
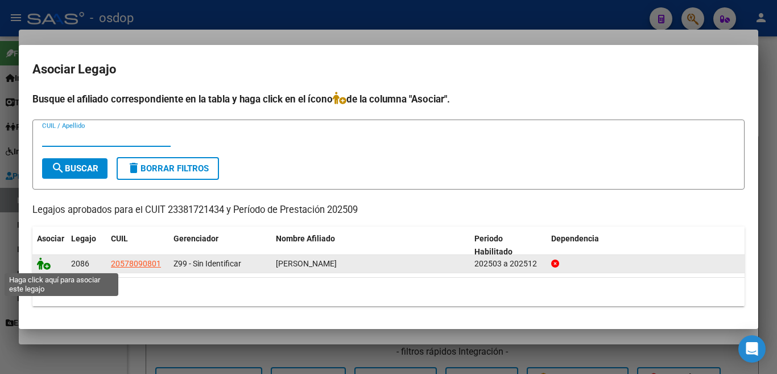
click at [41, 266] on icon at bounding box center [44, 263] width 14 height 13
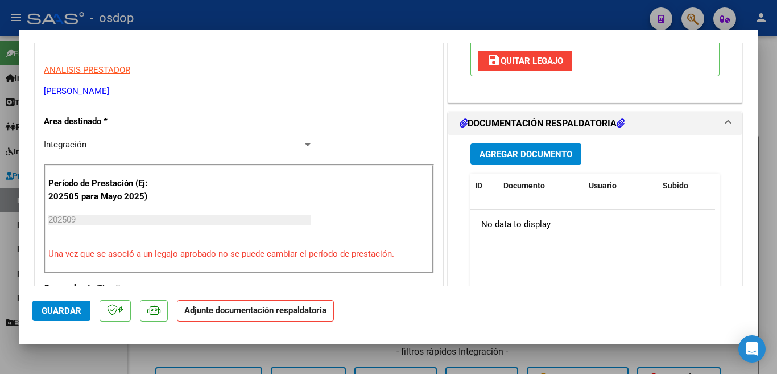
scroll to position [228, 0]
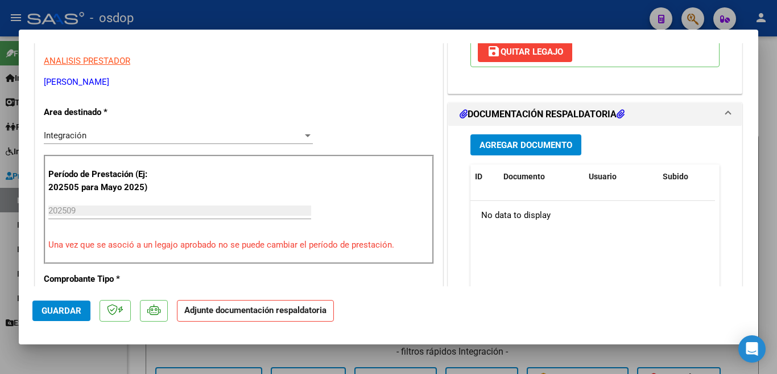
click at [504, 145] on span "Agregar Documento" at bounding box center [526, 145] width 93 height 10
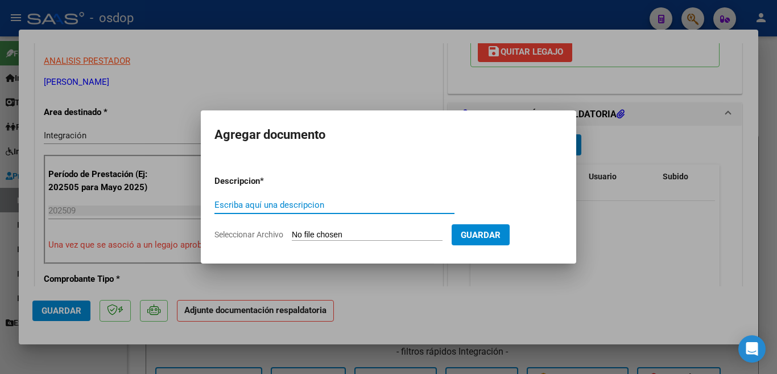
click at [346, 205] on input "Escriba aquí una descripcion" at bounding box center [334, 205] width 240 height 10
type input "PLANILLA"
click at [368, 232] on input "Seleccionar Archivo" at bounding box center [367, 235] width 151 height 11
type input "C:\fakepath\CamScanner [DATE] 17.00.pdf"
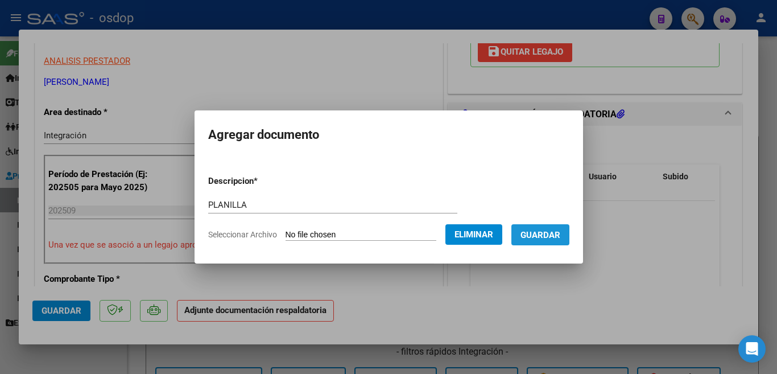
click at [534, 239] on span "Guardar" at bounding box center [541, 235] width 40 height 10
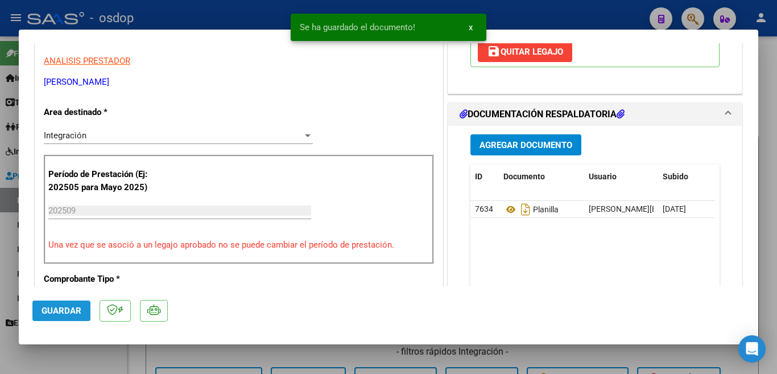
click at [63, 309] on span "Guardar" at bounding box center [62, 311] width 40 height 10
click at [5, 222] on div at bounding box center [388, 187] width 777 height 374
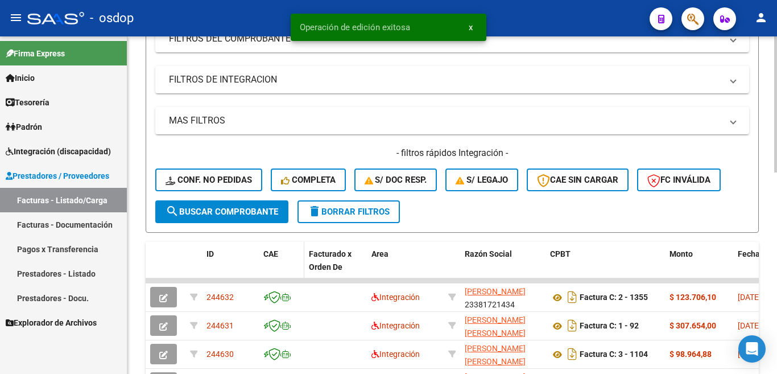
scroll to position [284, 0]
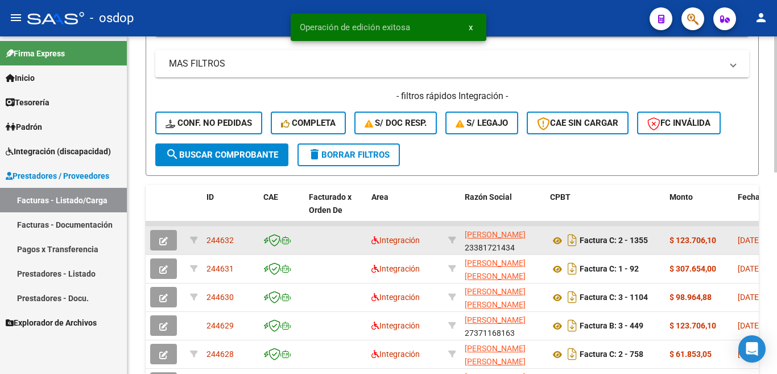
click at [220, 241] on span "244632" at bounding box center [220, 240] width 27 height 9
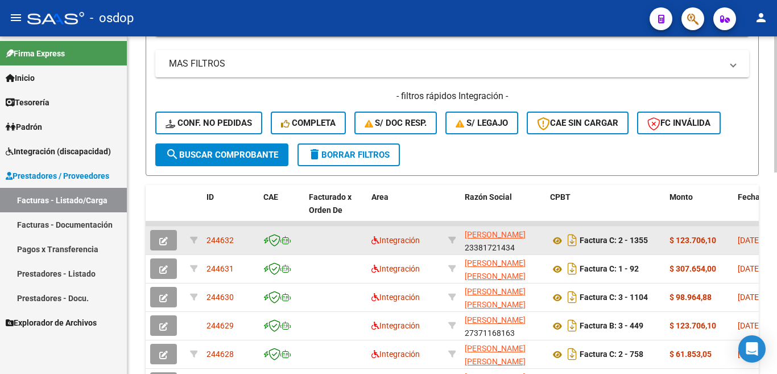
copy span "244632"
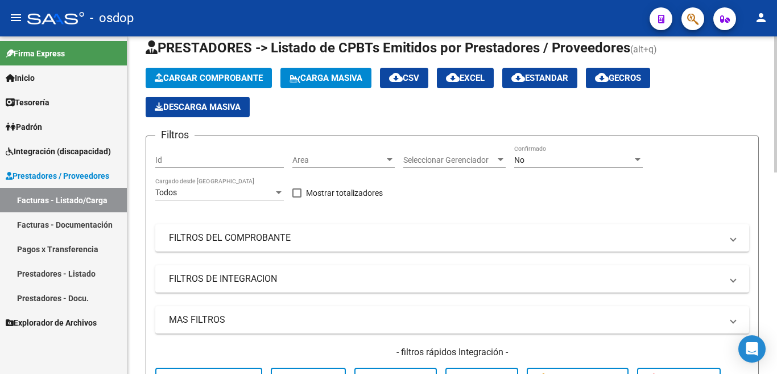
scroll to position [0, 0]
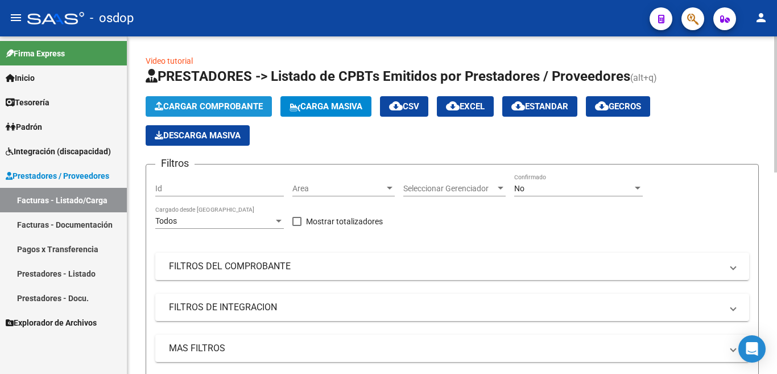
click at [200, 101] on span "Cargar Comprobante" at bounding box center [209, 106] width 108 height 10
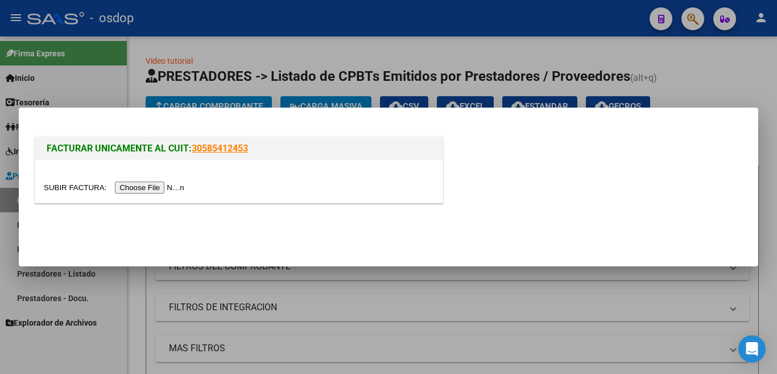
click at [170, 186] on input "file" at bounding box center [116, 187] width 144 height 12
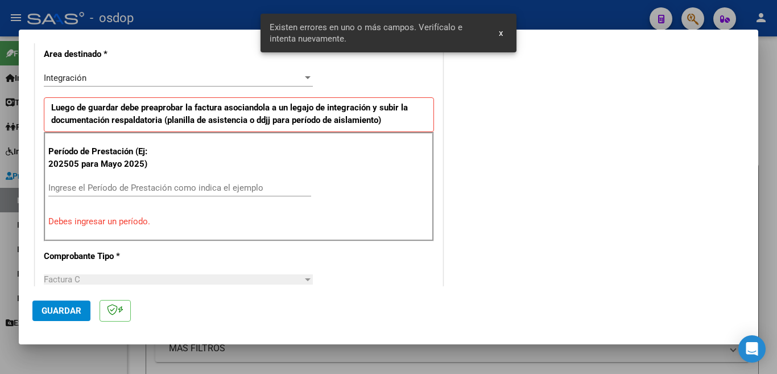
scroll to position [270, 0]
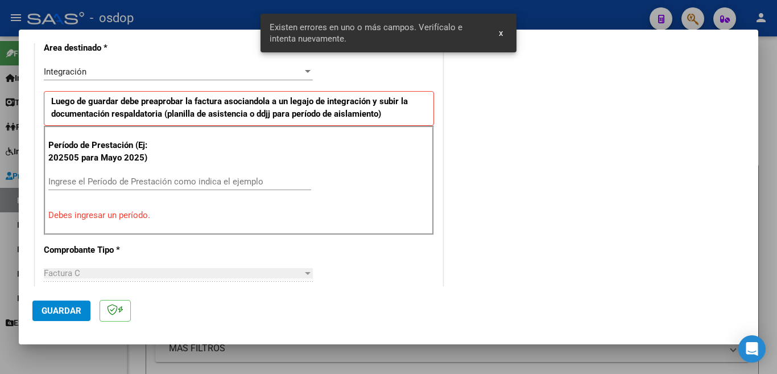
click at [153, 184] on input "Ingrese el Período de Prestación como indica el ejemplo" at bounding box center [179, 181] width 263 height 10
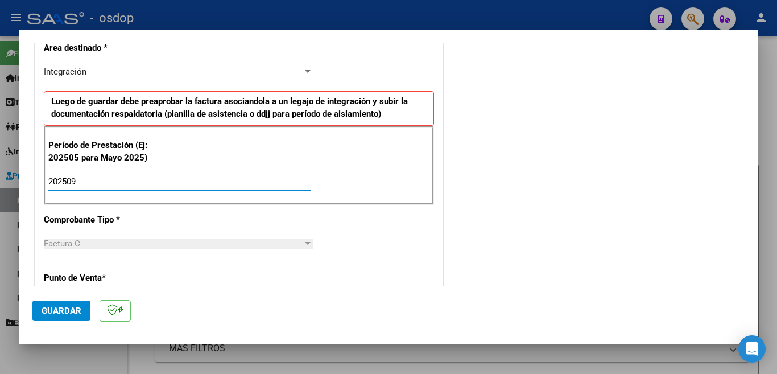
type input "202509"
click at [55, 309] on span "Guardar" at bounding box center [62, 311] width 40 height 10
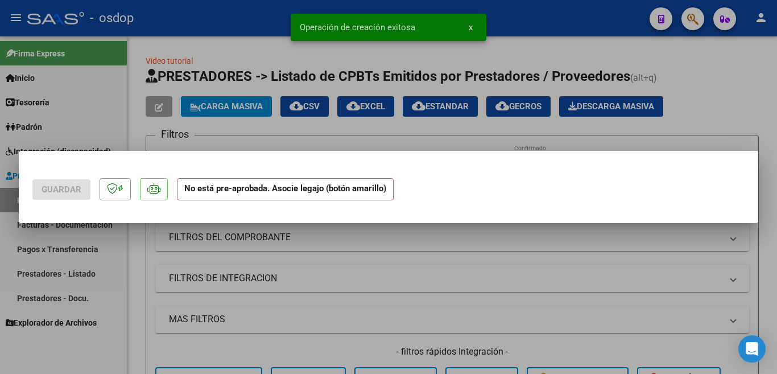
scroll to position [0, 0]
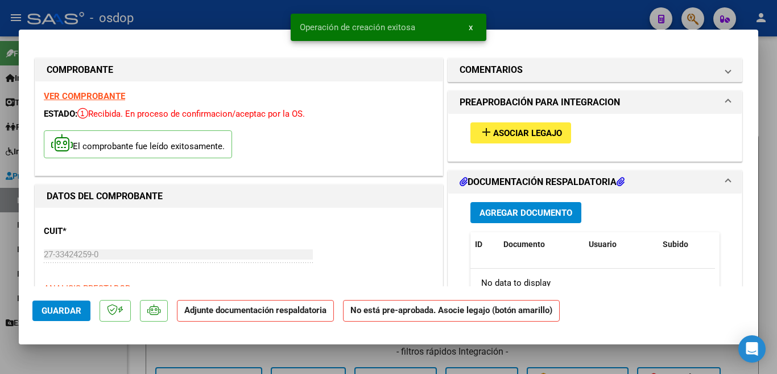
click at [504, 129] on span "Asociar Legajo" at bounding box center [527, 133] width 69 height 10
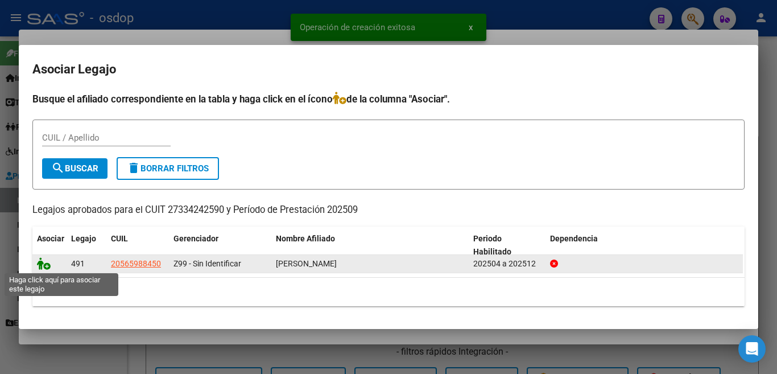
click at [39, 258] on icon at bounding box center [44, 263] width 14 height 13
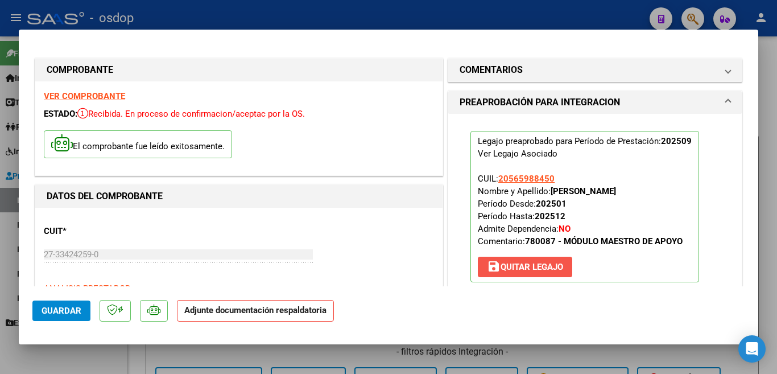
click at [484, 274] on button "save [PERSON_NAME]" at bounding box center [525, 267] width 94 height 20
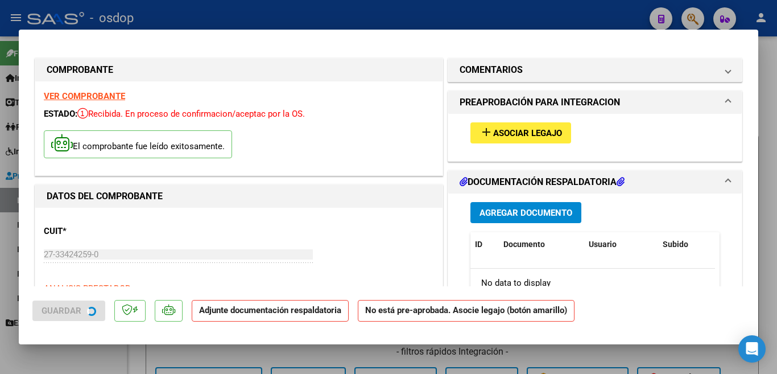
click at [484, 213] on span "Agregar Documento" at bounding box center [526, 213] width 93 height 10
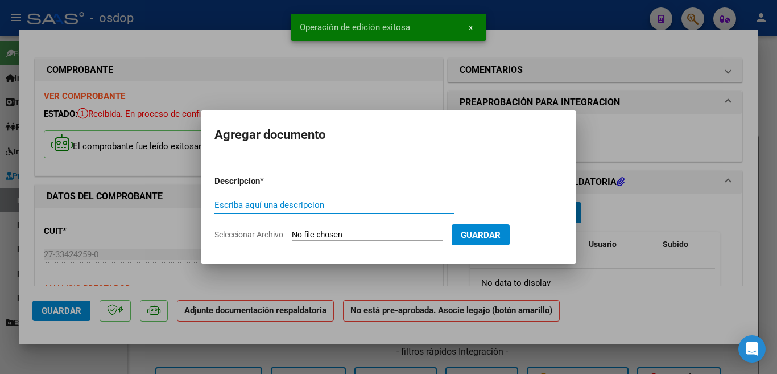
click at [324, 201] on input "Escriba aquí una descripcion" at bounding box center [334, 205] width 240 height 10
type input "PLANILLA"
click at [348, 234] on input "Seleccionar Archivo" at bounding box center [367, 235] width 151 height 11
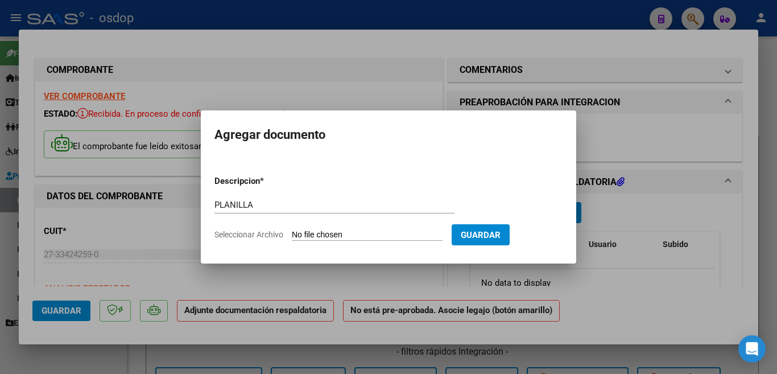
type input "C:\fakepath\Asist [PERSON_NAME].pdf"
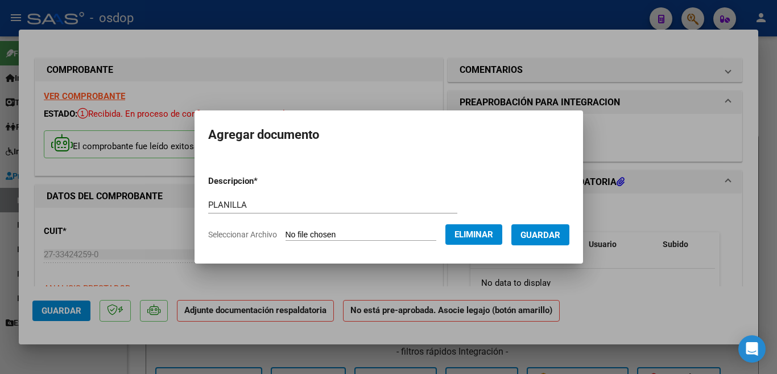
click at [542, 241] on button "Guardar" at bounding box center [540, 234] width 58 height 21
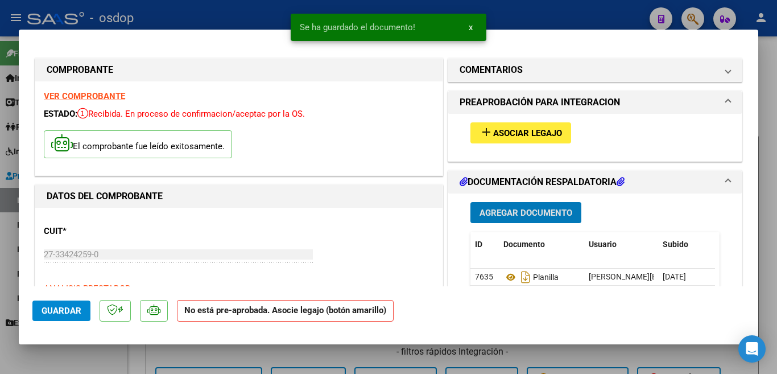
click at [58, 315] on span "Guardar" at bounding box center [62, 311] width 40 height 10
click at [486, 137] on mat-icon "add" at bounding box center [487, 132] width 14 height 14
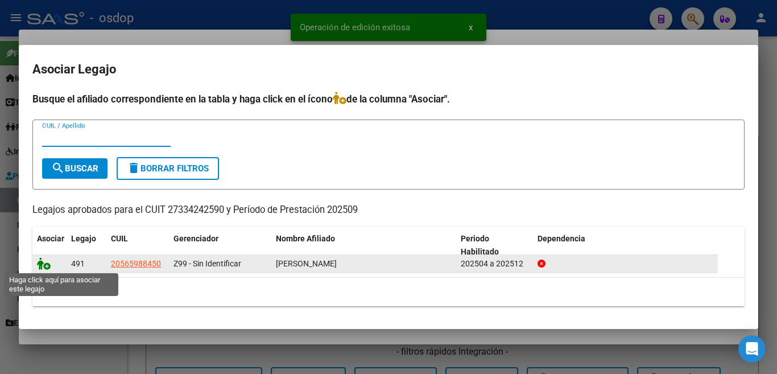
click at [44, 265] on icon at bounding box center [44, 263] width 14 height 13
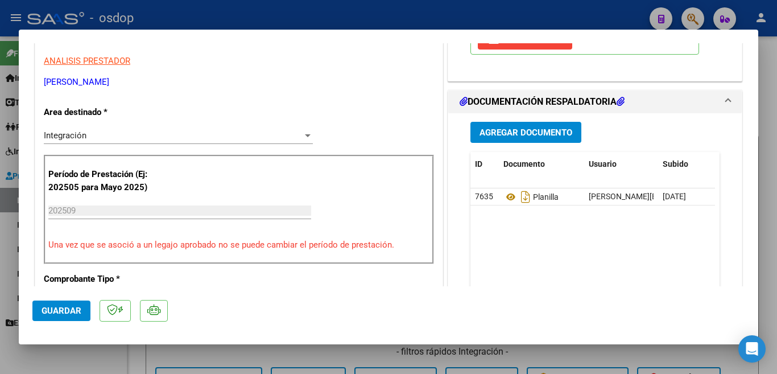
scroll to position [284, 0]
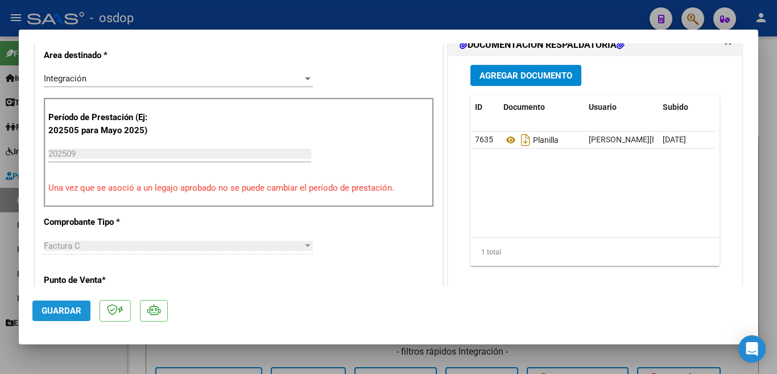
click at [68, 307] on span "Guardar" at bounding box center [62, 311] width 40 height 10
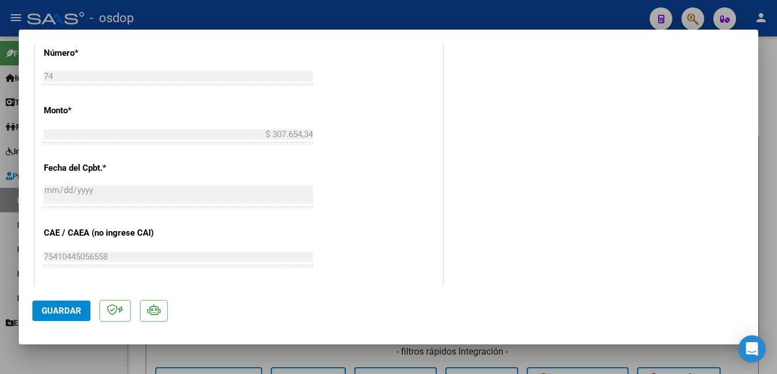
click at [0, 265] on div at bounding box center [388, 187] width 777 height 374
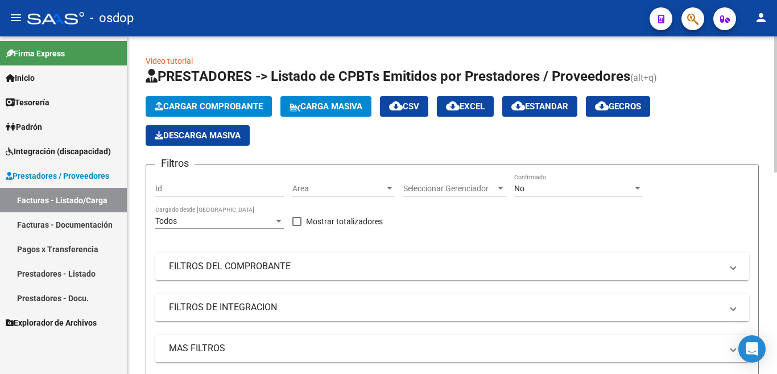
scroll to position [341, 0]
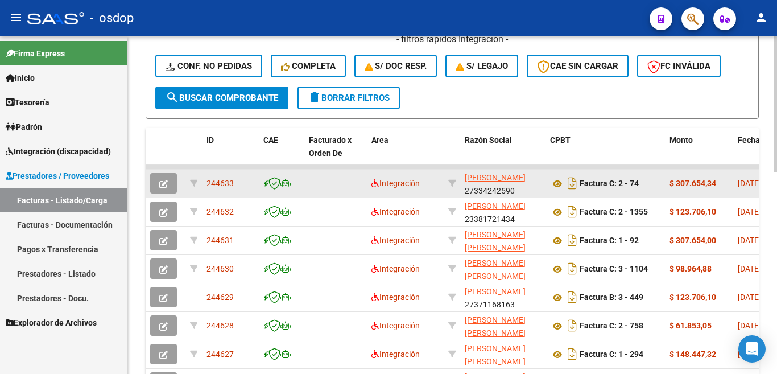
click at [222, 183] on span "244633" at bounding box center [220, 183] width 27 height 9
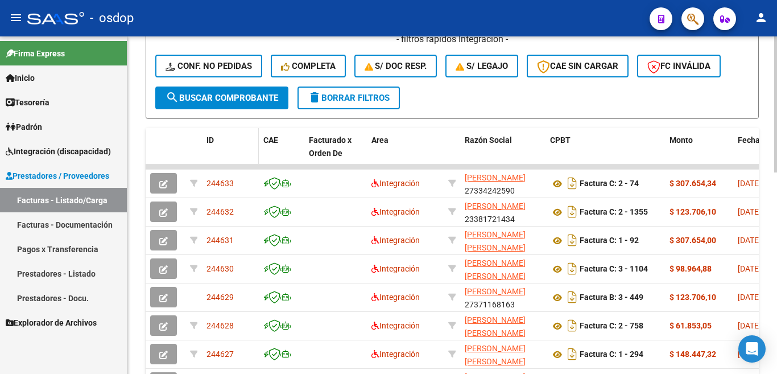
copy span "244633"
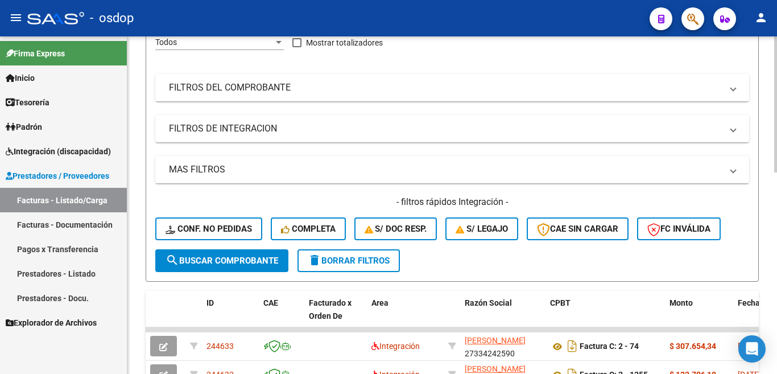
scroll to position [0, 0]
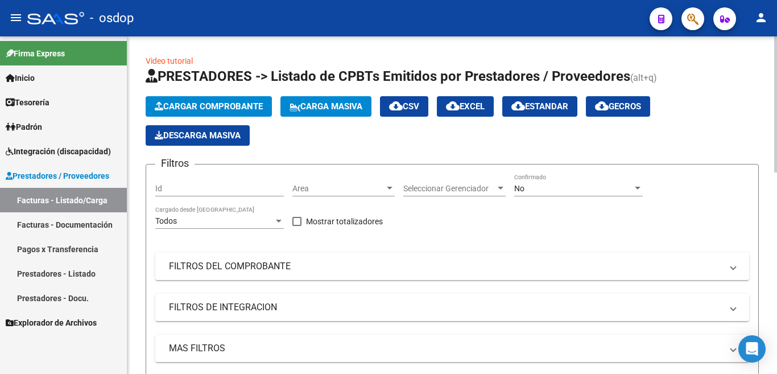
click at [212, 96] on button "Cargar Comprobante" at bounding box center [209, 106] width 126 height 20
click at [210, 108] on span "Cargar Comprobante" at bounding box center [209, 106] width 108 height 10
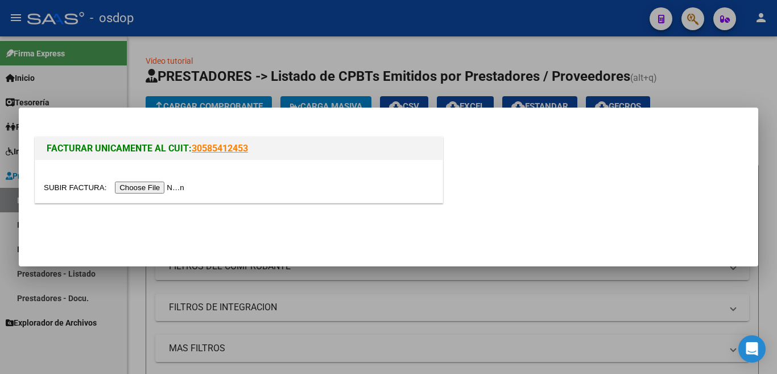
click at [179, 187] on input "file" at bounding box center [116, 187] width 144 height 12
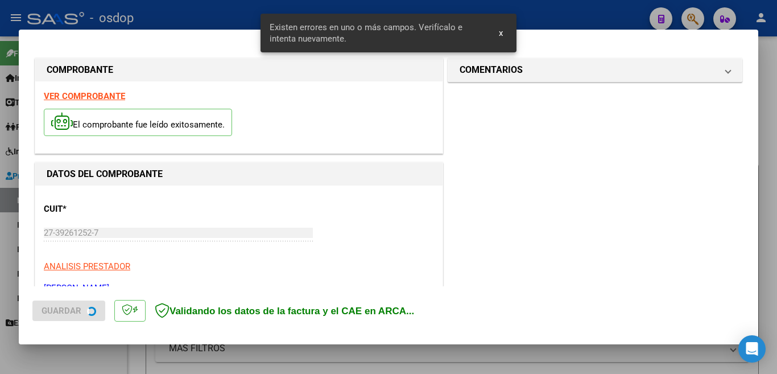
scroll to position [253, 0]
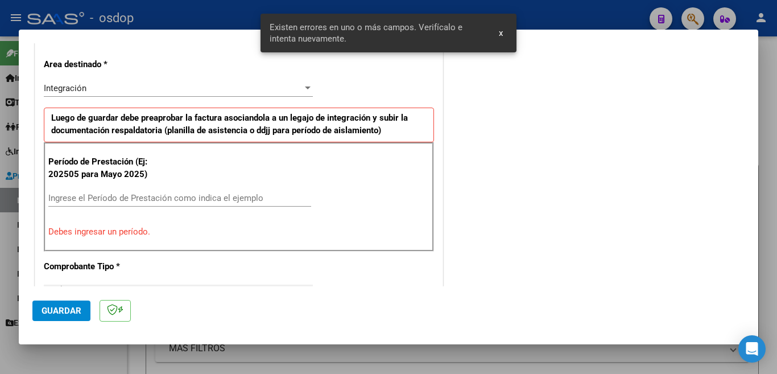
click at [209, 200] on input "Ingrese el Período de Prestación como indica el ejemplo" at bounding box center [179, 198] width 263 height 10
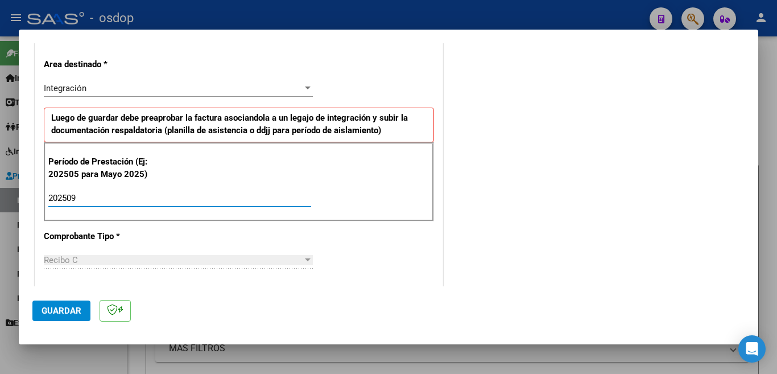
type input "202509"
click at [80, 311] on span "Guardar" at bounding box center [62, 311] width 40 height 10
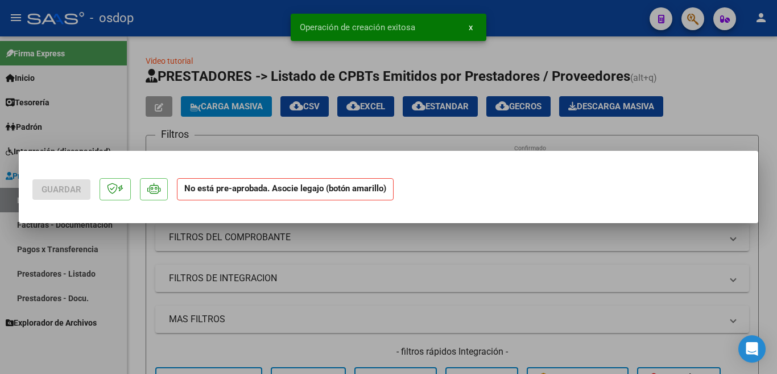
scroll to position [0, 0]
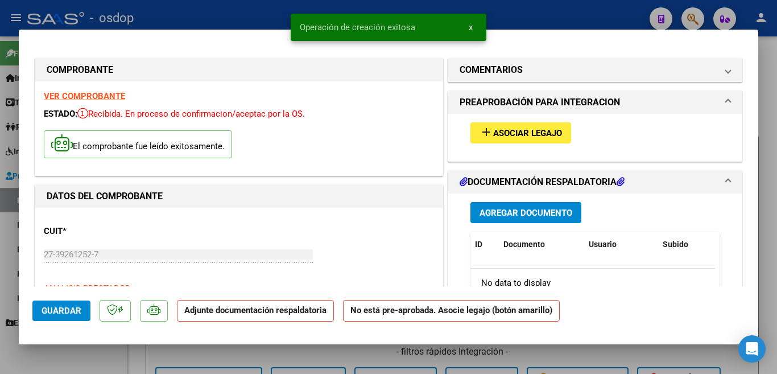
click at [523, 136] on span "Asociar Legajo" at bounding box center [527, 133] width 69 height 10
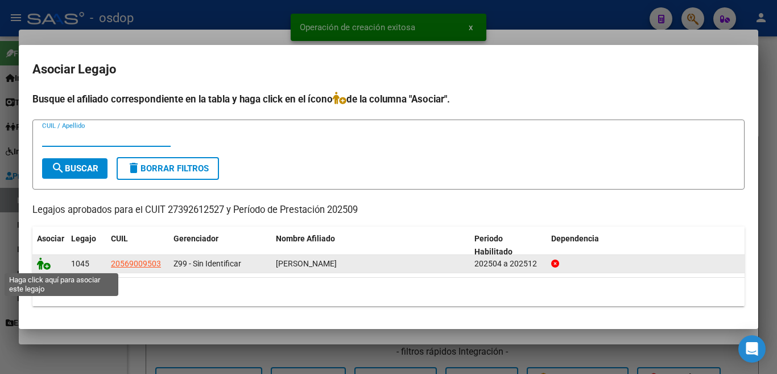
click at [38, 267] on icon at bounding box center [44, 263] width 14 height 13
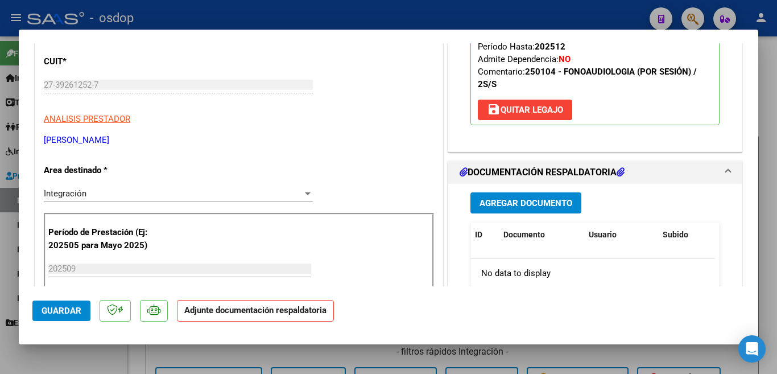
scroll to position [171, 0]
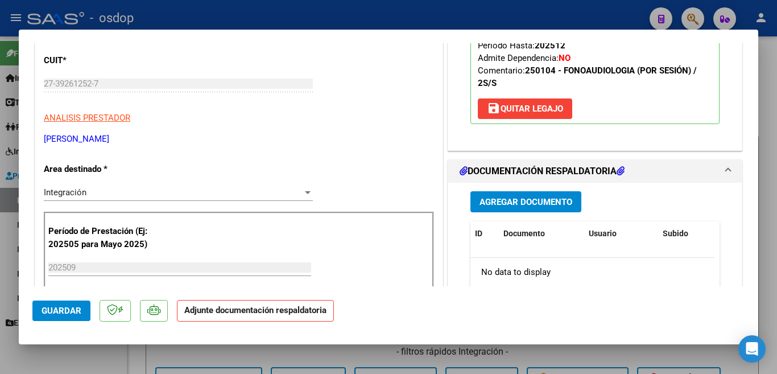
click at [509, 197] on span "Agregar Documento" at bounding box center [526, 202] width 93 height 10
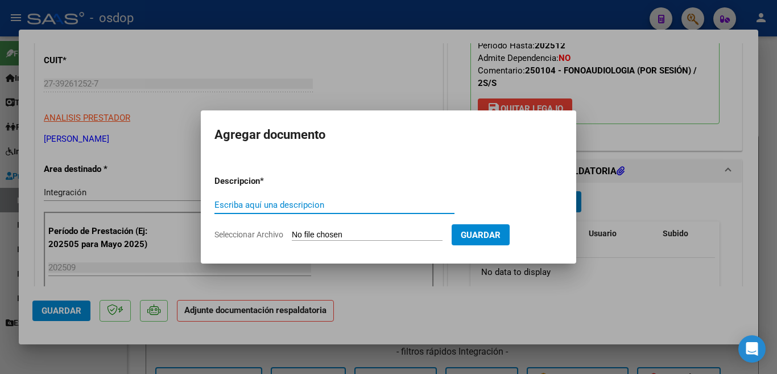
click at [327, 204] on input "Escriba aquí una descripcion" at bounding box center [334, 205] width 240 height 10
type input "PLANILLA"
click at [341, 232] on input "Seleccionar Archivo" at bounding box center [367, 235] width 151 height 11
type input "C:\fakepath\CamScanner [DATE] 08.58.pdf"
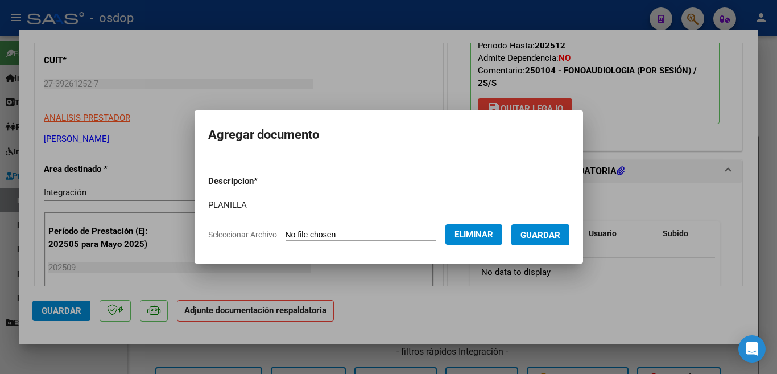
click at [540, 241] on button "Guardar" at bounding box center [540, 234] width 58 height 21
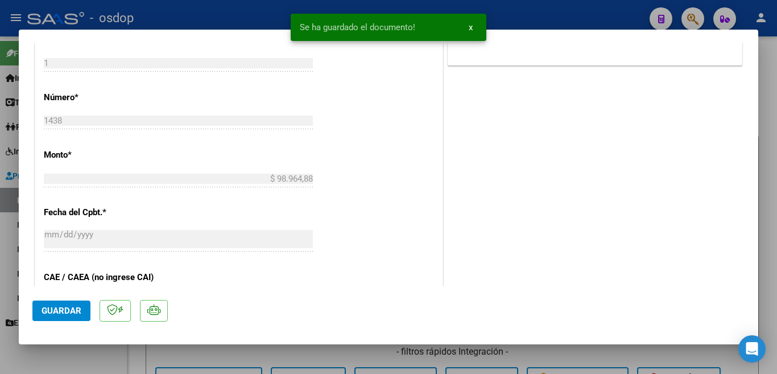
scroll to position [569, 0]
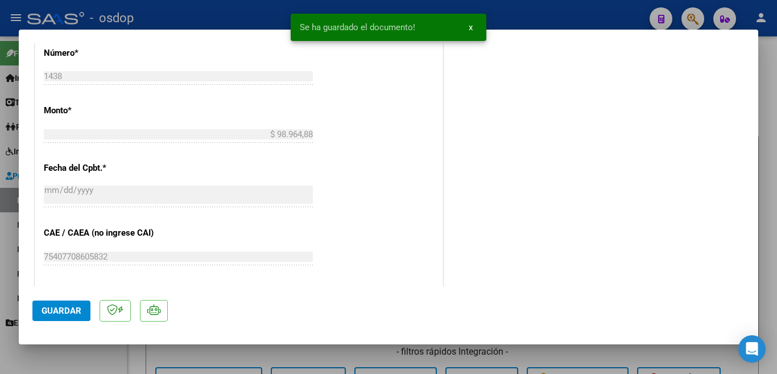
click at [64, 315] on span "Guardar" at bounding box center [62, 311] width 40 height 10
click at [0, 273] on div at bounding box center [388, 187] width 777 height 374
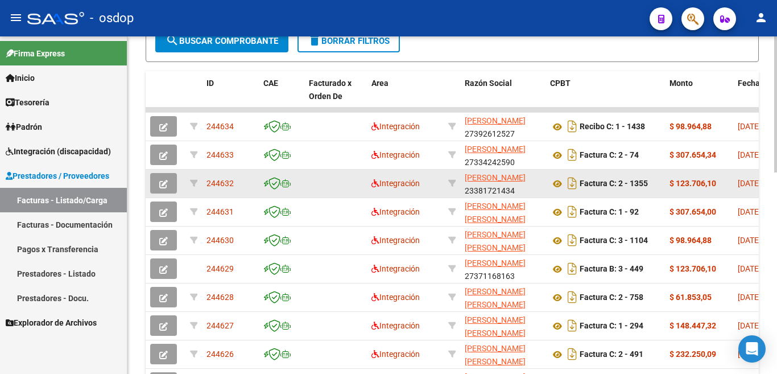
scroll to position [341, 0]
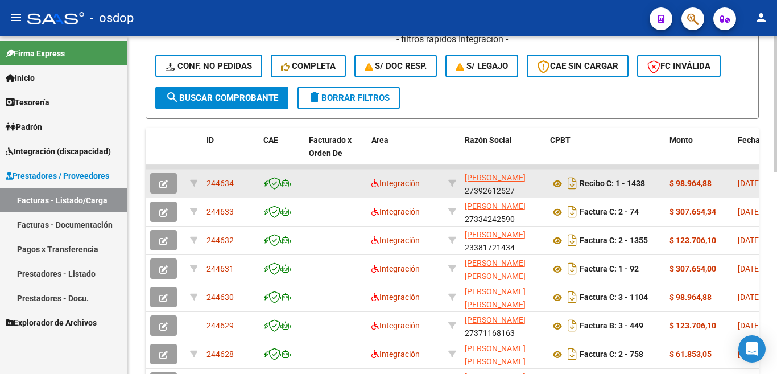
click at [220, 186] on span "244634" at bounding box center [220, 183] width 27 height 9
copy span "244634"
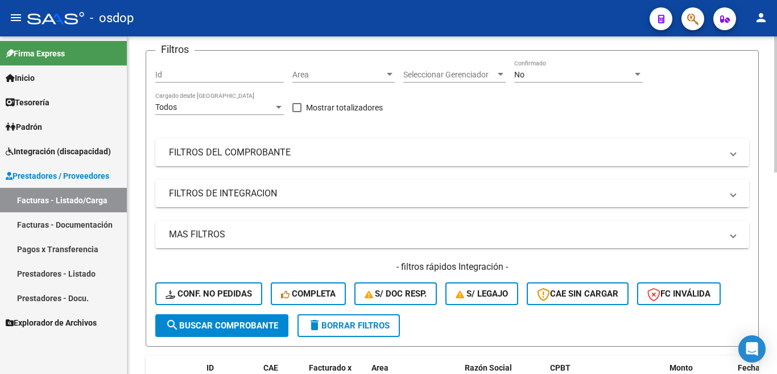
scroll to position [0, 0]
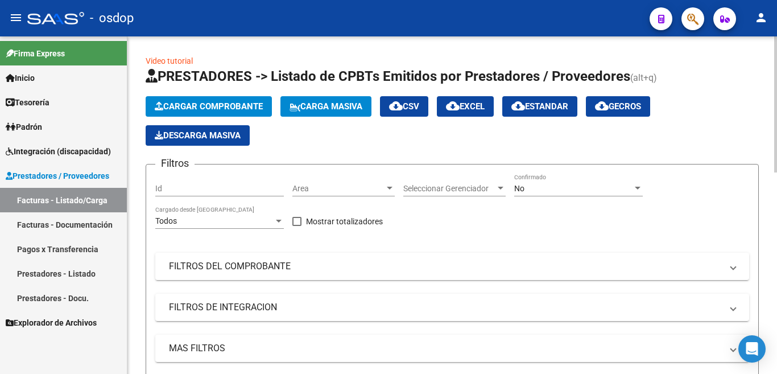
click at [201, 114] on button "Cargar Comprobante" at bounding box center [209, 106] width 126 height 20
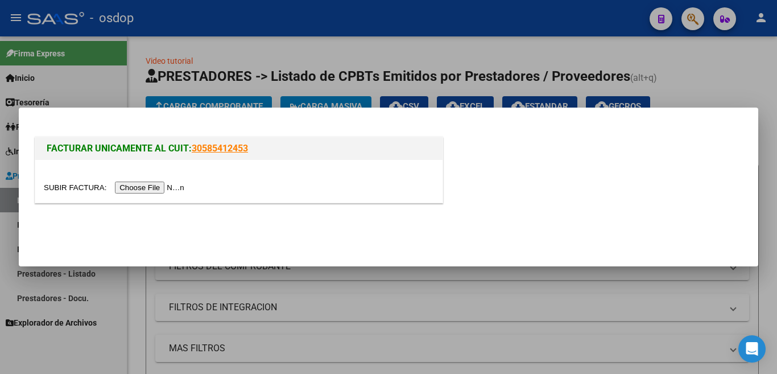
click at [176, 187] on input "file" at bounding box center [116, 187] width 144 height 12
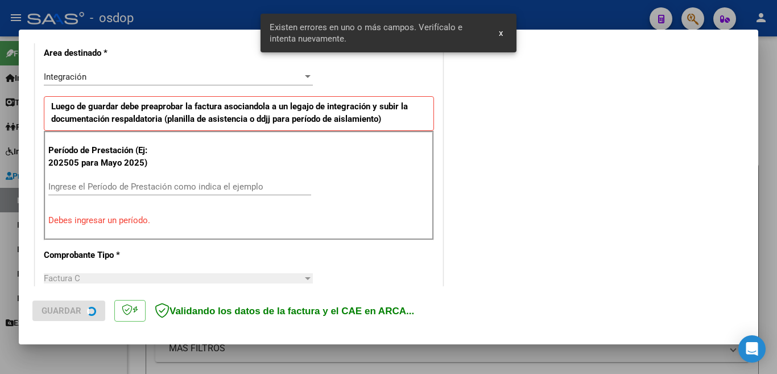
scroll to position [275, 0]
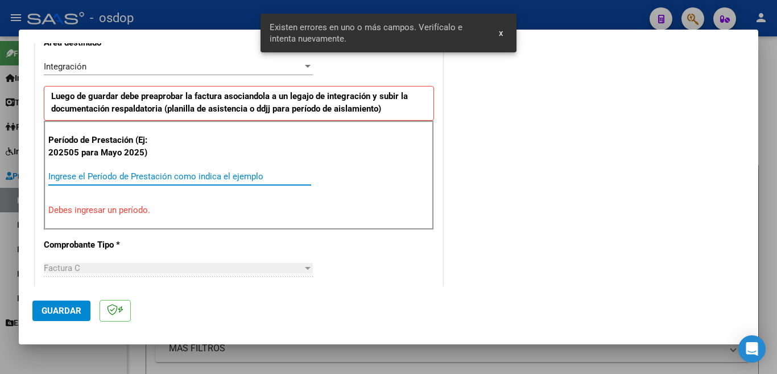
click at [152, 179] on input "Ingrese el Período de Prestación como indica el ejemplo" at bounding box center [179, 176] width 263 height 10
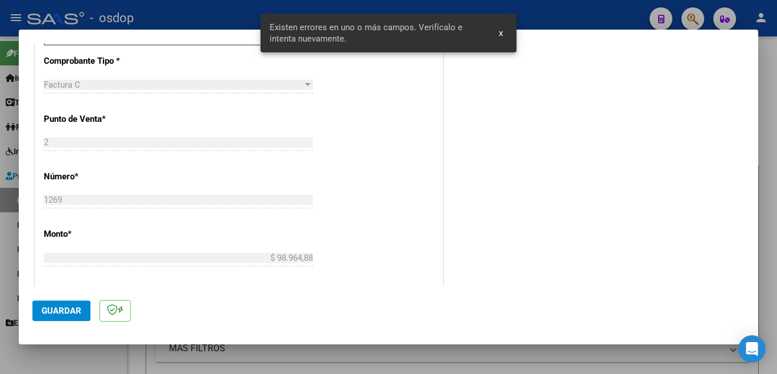
scroll to position [445, 0]
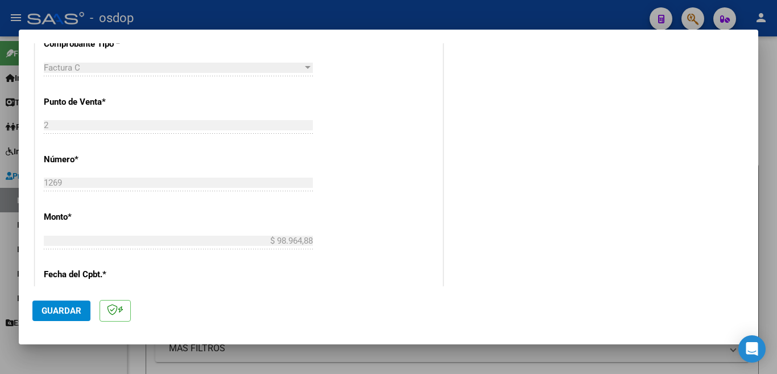
type input "202509"
click at [60, 300] on button "Guardar" at bounding box center [61, 310] width 58 height 20
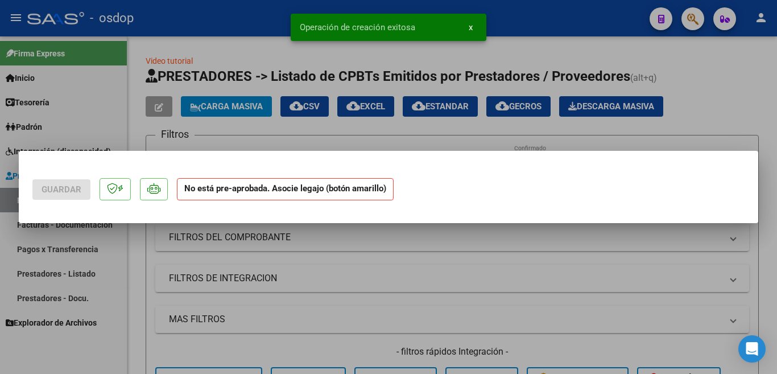
scroll to position [0, 0]
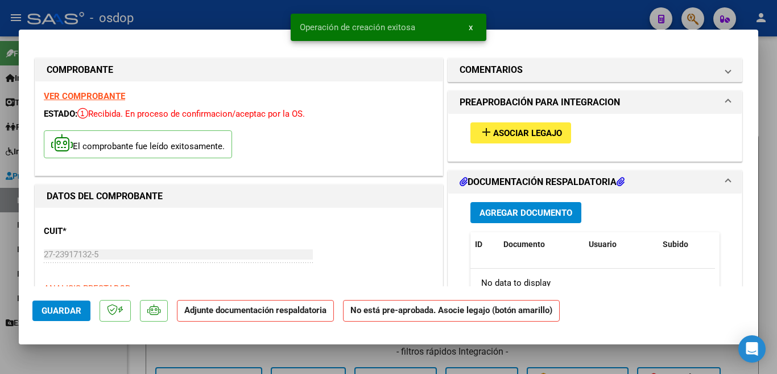
click at [521, 132] on span "Asociar Legajo" at bounding box center [527, 133] width 69 height 10
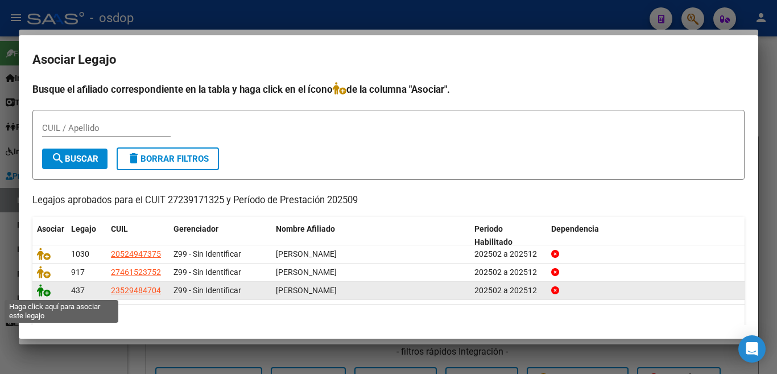
click at [40, 288] on icon at bounding box center [44, 290] width 14 height 13
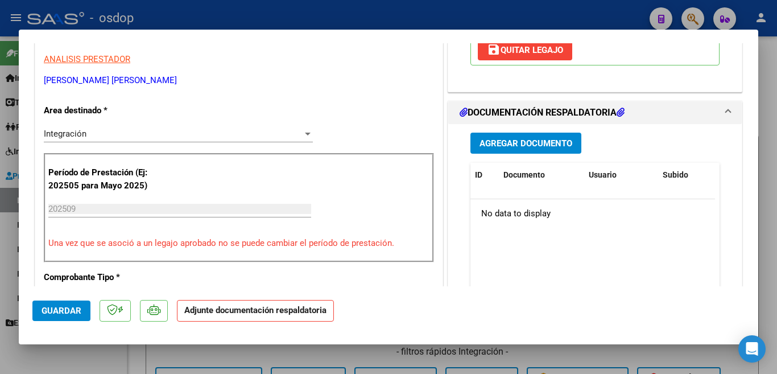
scroll to position [284, 0]
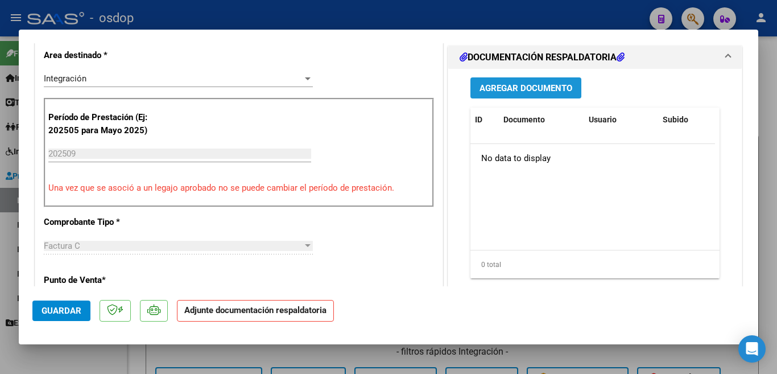
click at [492, 86] on span "Agregar Documento" at bounding box center [526, 88] width 93 height 10
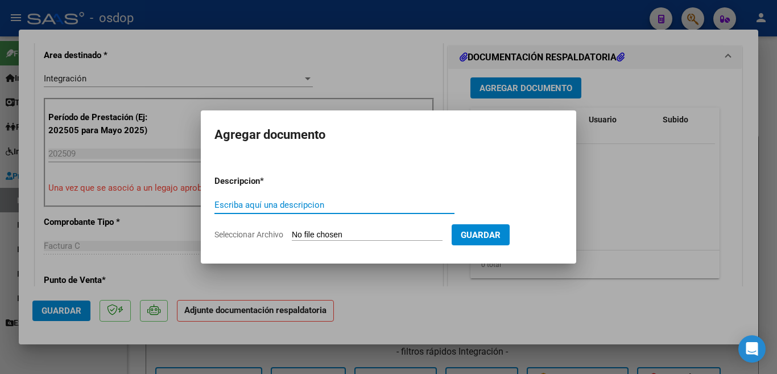
click at [307, 204] on input "Escriba aquí una descripcion" at bounding box center [334, 205] width 240 height 10
type input "PLANILLA"
click at [336, 232] on input "Seleccionar Archivo" at bounding box center [367, 235] width 151 height 11
type input "C:\fakepath\asist [PERSON_NAME] [DATE].pdf"
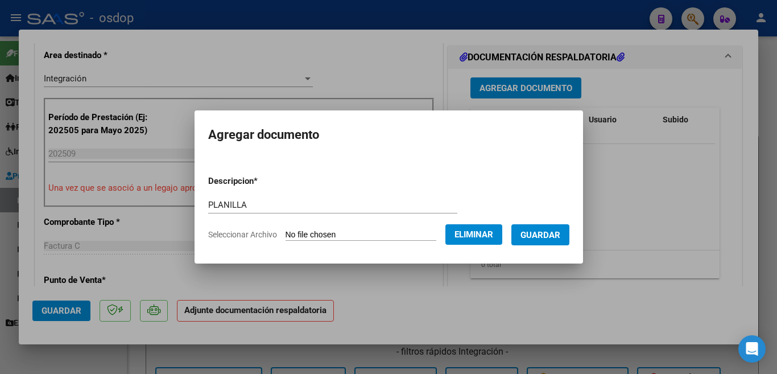
click at [541, 236] on span "Guardar" at bounding box center [541, 235] width 40 height 10
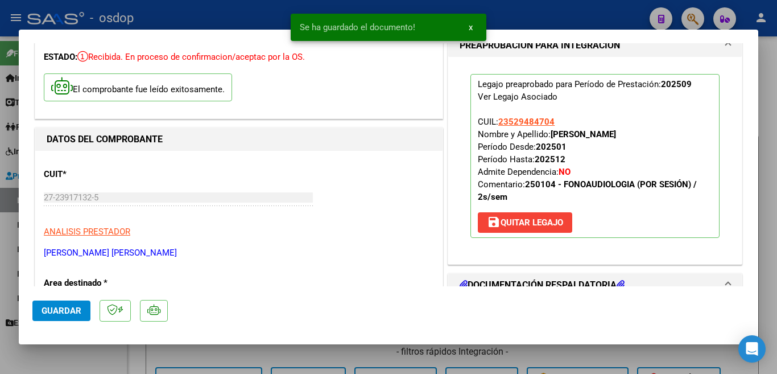
scroll to position [228, 0]
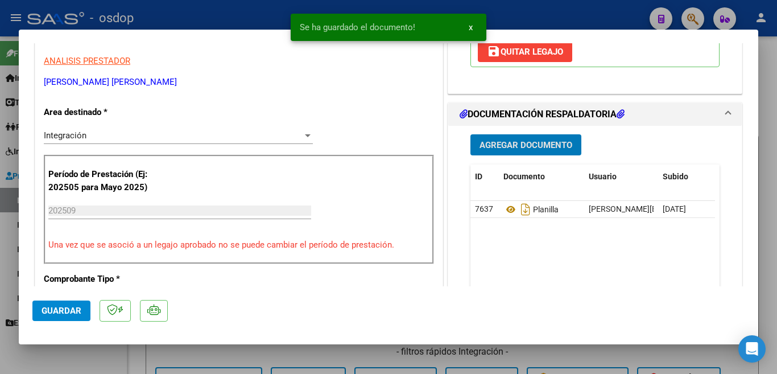
click at [71, 306] on span "Guardar" at bounding box center [62, 311] width 40 height 10
click at [49, 313] on span "Guardar" at bounding box center [62, 311] width 40 height 10
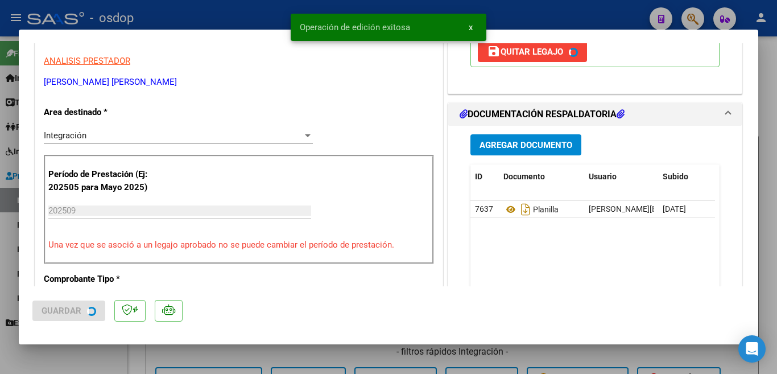
click at [170, 349] on div at bounding box center [388, 187] width 777 height 374
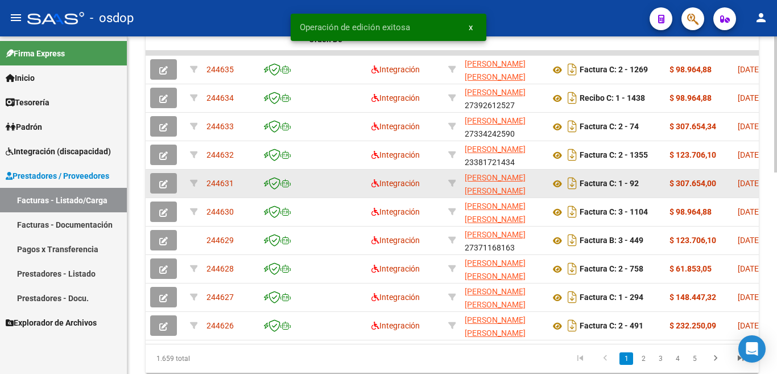
scroll to position [341, 0]
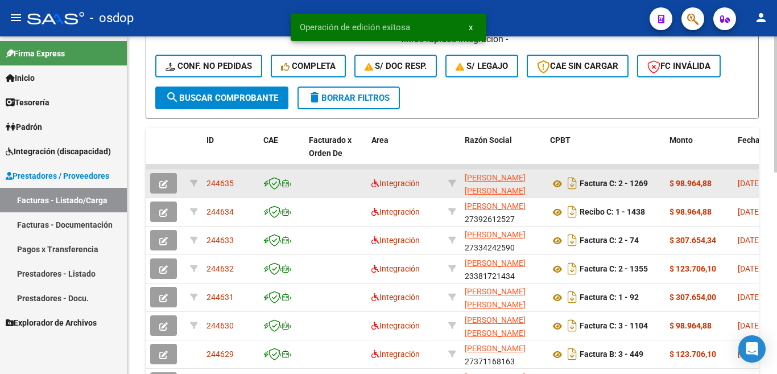
click at [231, 183] on span "244635" at bounding box center [220, 183] width 27 height 9
click at [229, 183] on span "244635" at bounding box center [220, 183] width 27 height 9
copy span "244635"
